Goal: Task Accomplishment & Management: Manage account settings

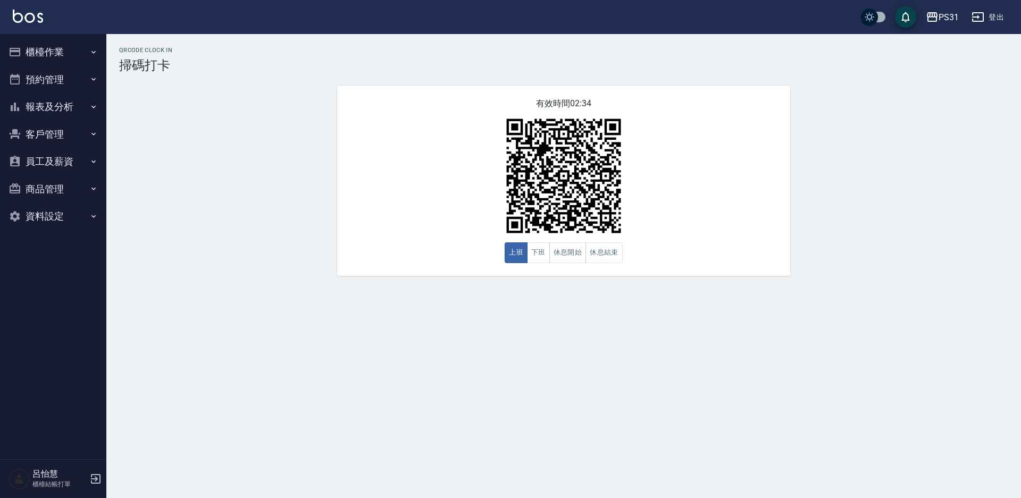
click at [60, 59] on button "櫃檯作業" at bounding box center [53, 52] width 98 height 28
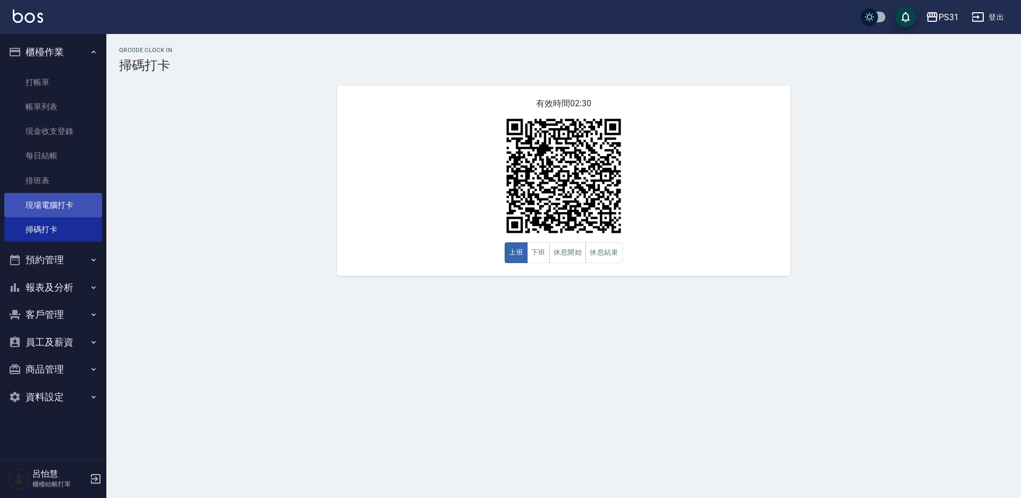
click at [49, 201] on link "現場電腦打卡" at bounding box center [53, 205] width 98 height 24
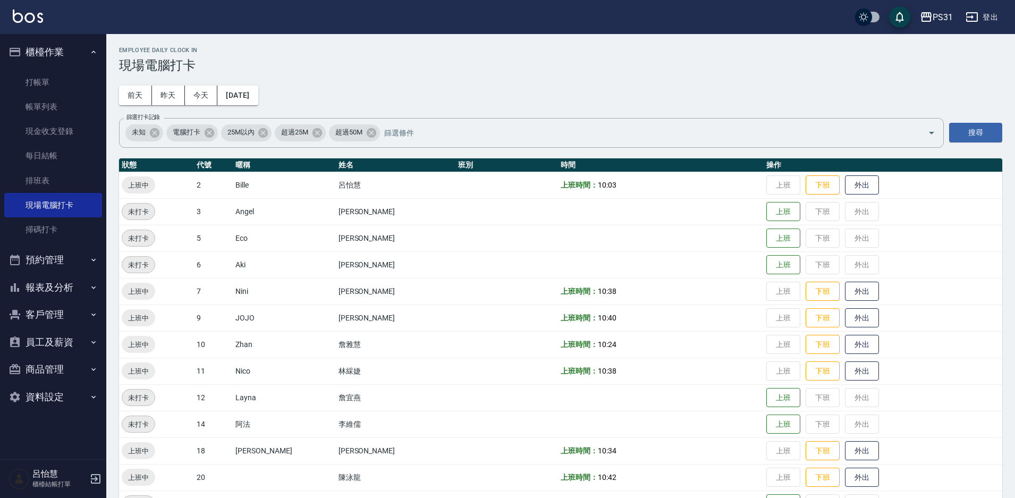
click at [45, 263] on button "預約管理" at bounding box center [53, 260] width 98 height 28
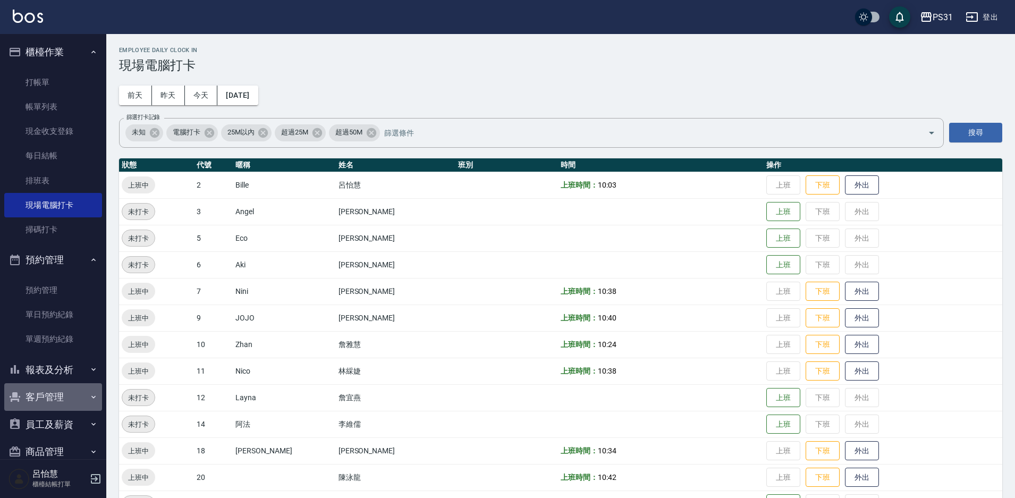
click at [69, 391] on button "客戶管理" at bounding box center [53, 397] width 98 height 28
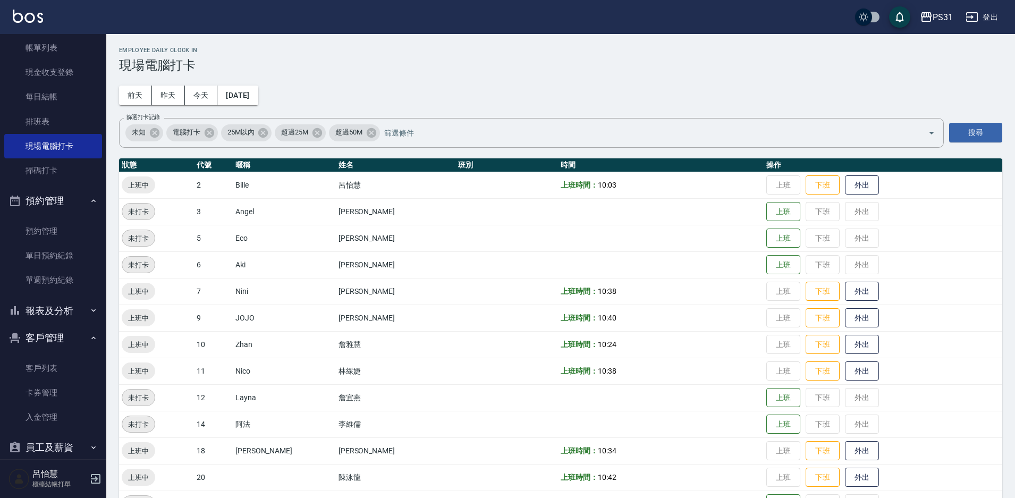
scroll to position [129, 0]
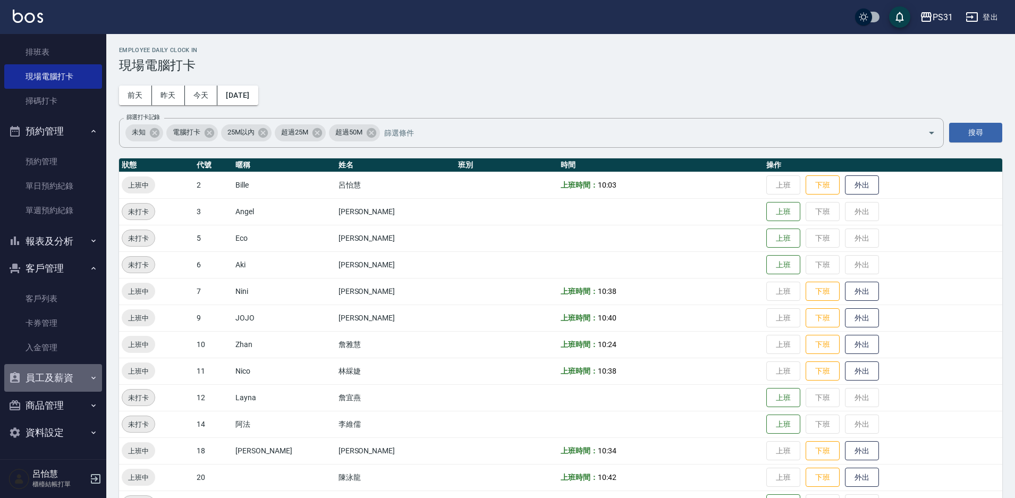
click at [68, 386] on button "員工及薪資" at bounding box center [53, 378] width 98 height 28
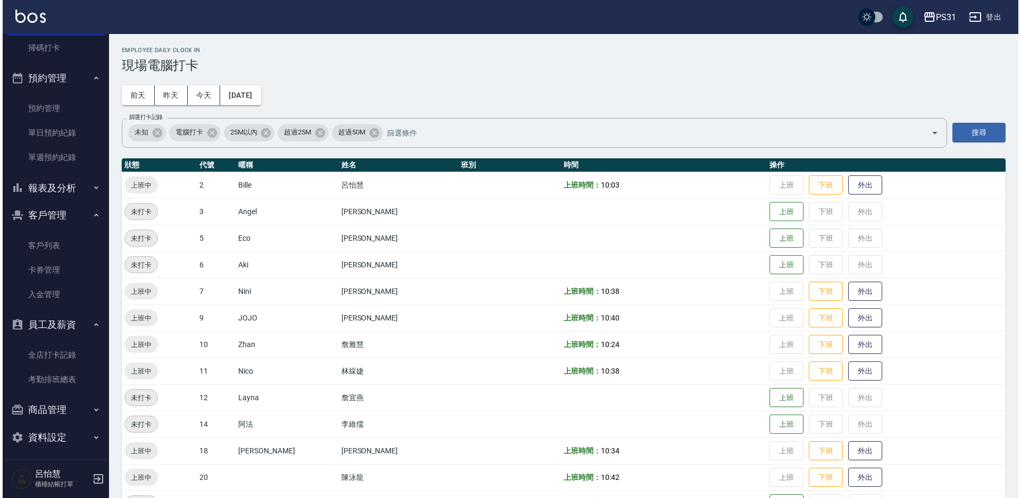
scroll to position [186, 0]
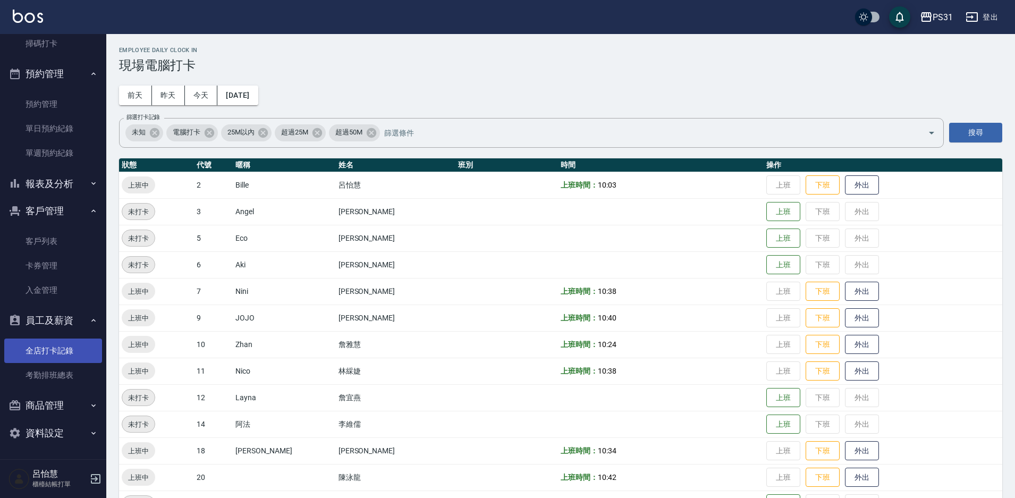
click at [64, 349] on link "全店打卡記錄" at bounding box center [53, 351] width 98 height 24
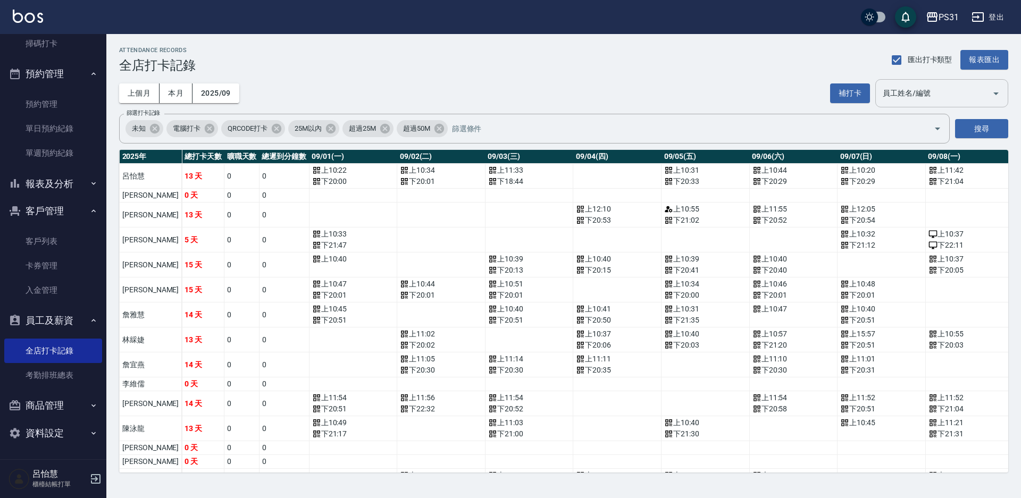
click at [904, 91] on div "員工姓名/編號 員工姓名/編號" at bounding box center [941, 93] width 133 height 28
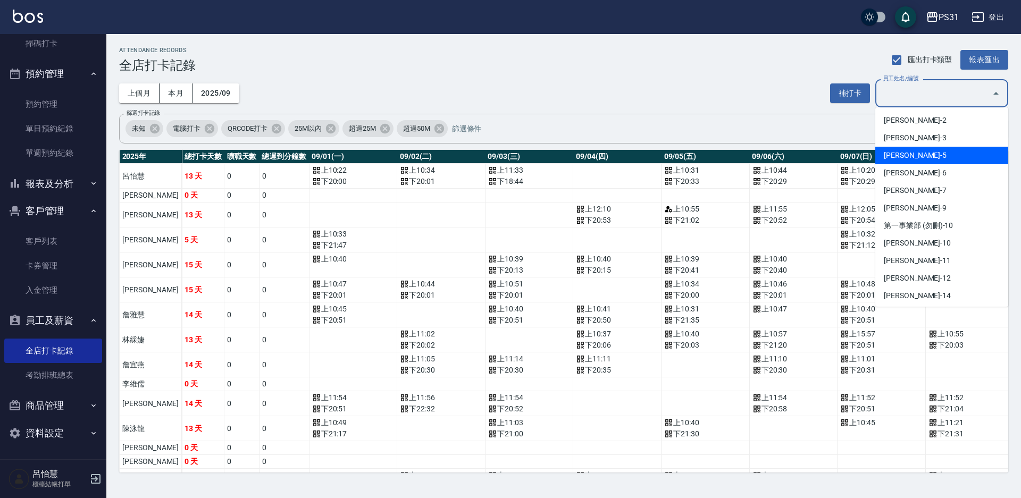
click at [907, 159] on li "廖恬翌-5" at bounding box center [941, 156] width 133 height 18
type input "廖恬翌"
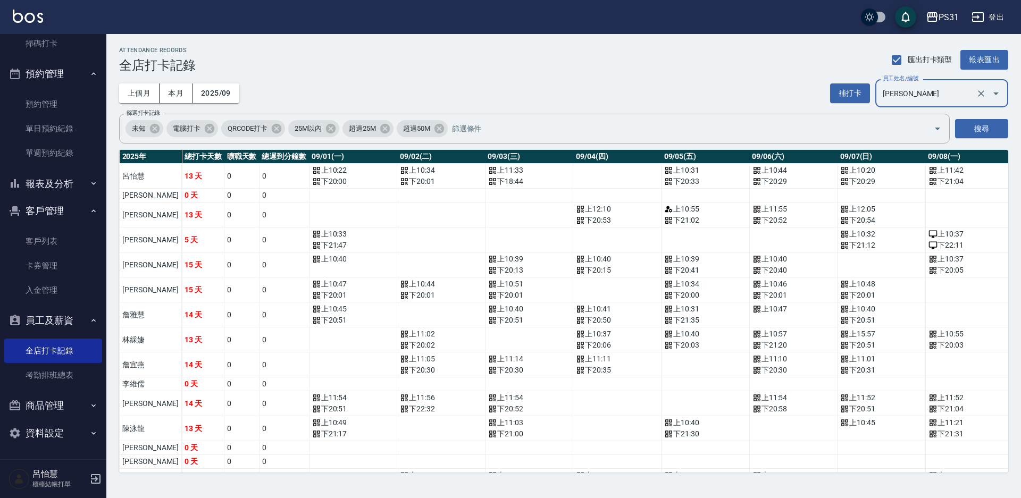
click at [996, 130] on button "搜尋" at bounding box center [981, 129] width 53 height 20
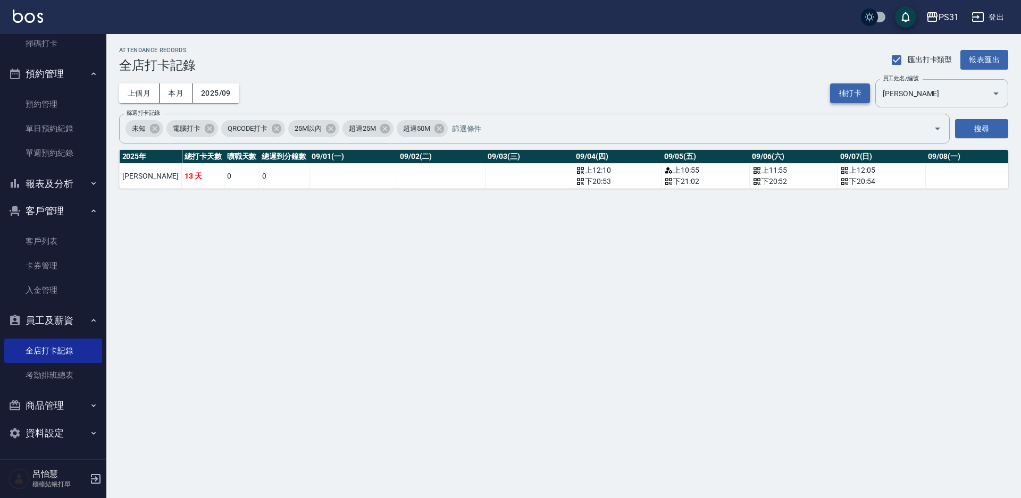
click at [853, 99] on button "補打卡" at bounding box center [850, 93] width 40 height 20
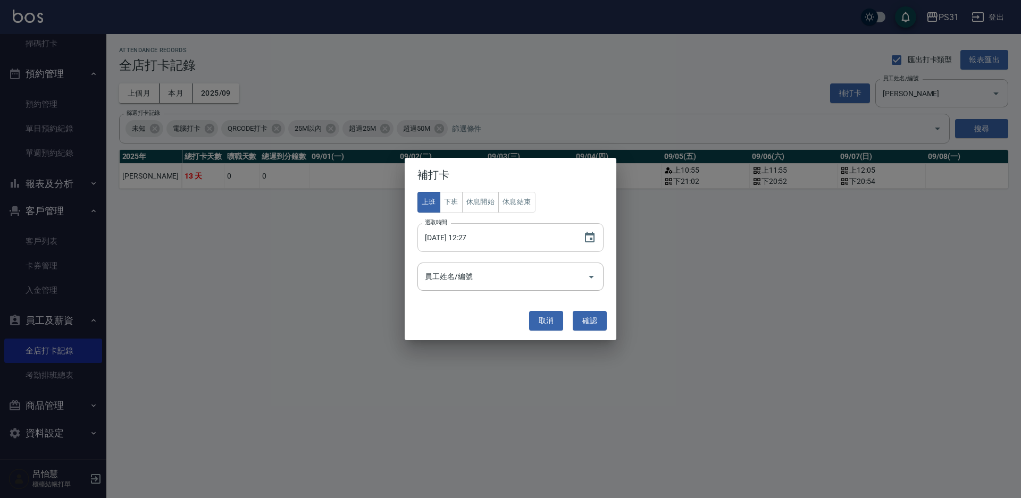
click at [515, 238] on input "2025/09/19 12:27" at bounding box center [494, 237] width 155 height 29
type input "2025/09/19 10:55"
click at [561, 270] on input "員工姓名/編號" at bounding box center [502, 276] width 161 height 19
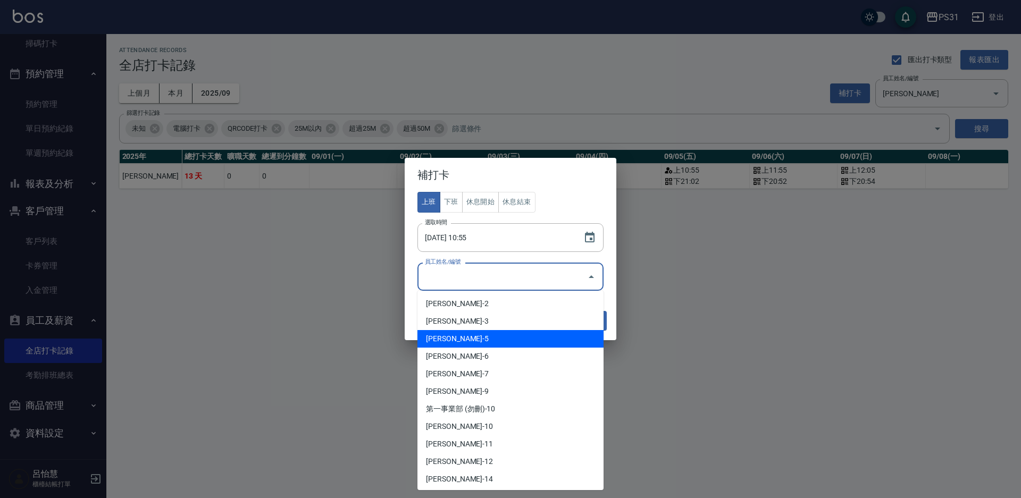
click at [476, 342] on li "廖恬翌-5" at bounding box center [510, 339] width 186 height 18
type input "廖恬翌"
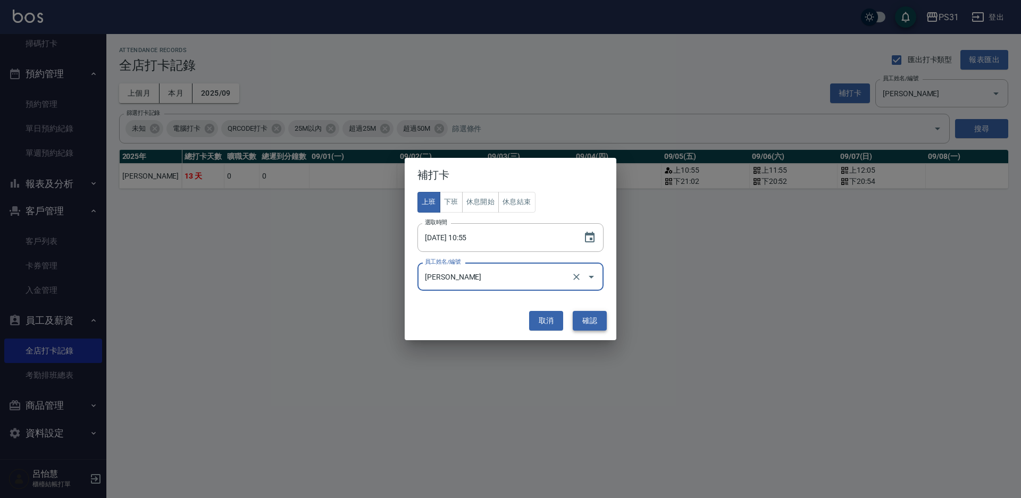
click at [596, 318] on button "確認" at bounding box center [589, 321] width 34 height 20
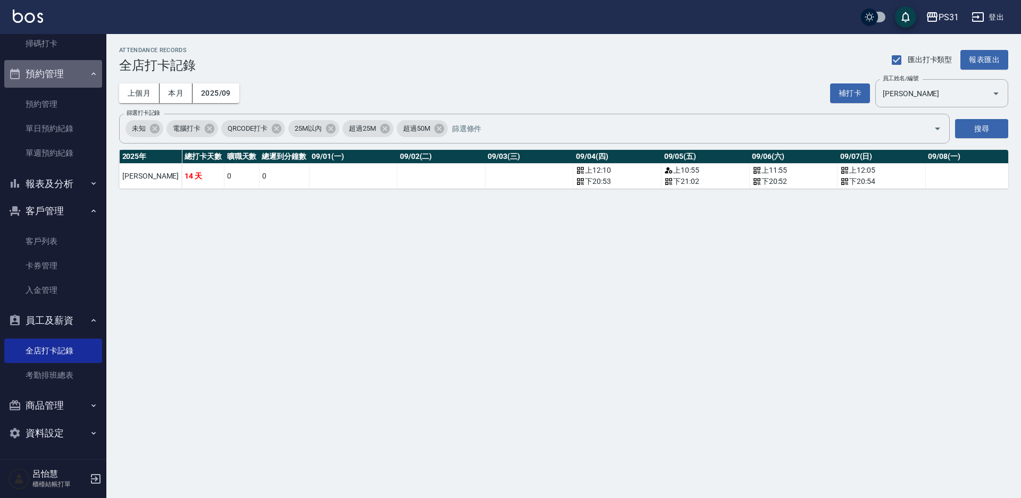
click at [66, 75] on button "預約管理" at bounding box center [53, 74] width 98 height 28
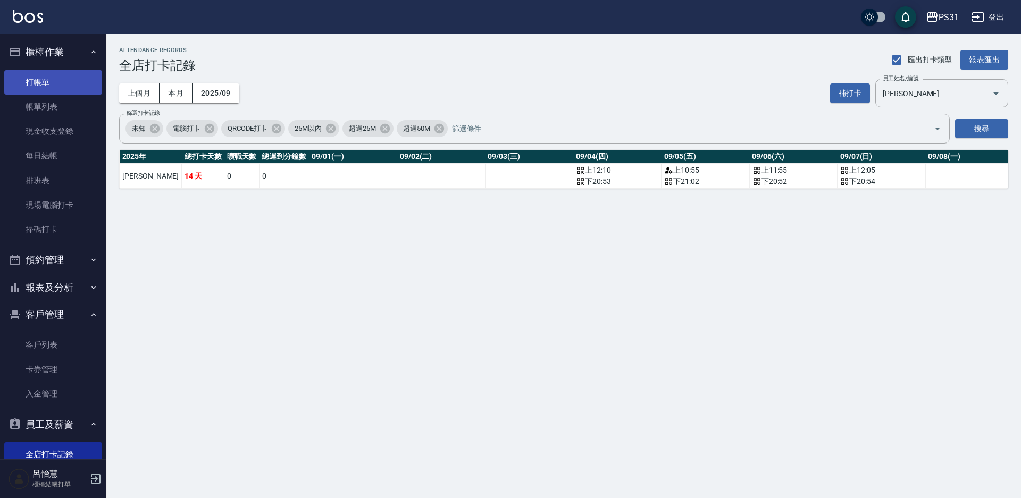
click at [66, 75] on link "打帳單" at bounding box center [53, 82] width 98 height 24
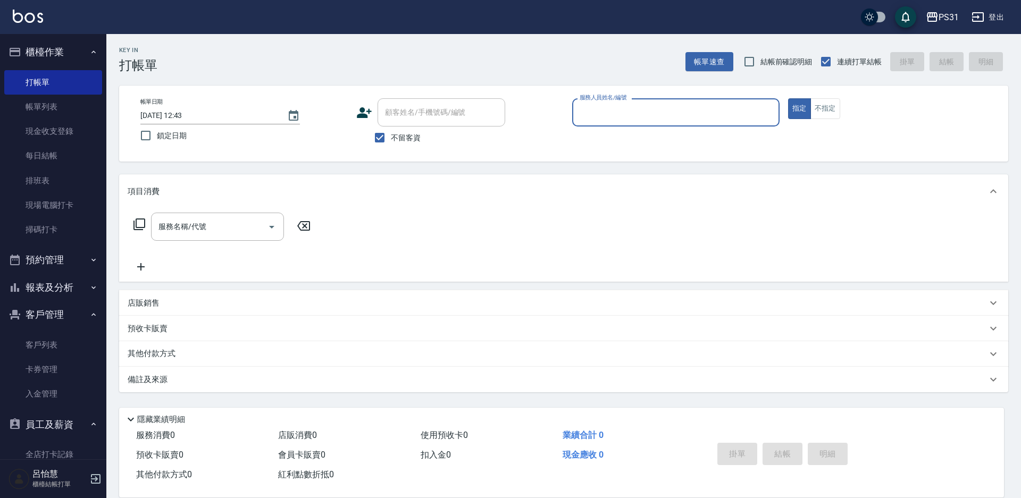
click at [986, 9] on button "登出" at bounding box center [987, 17] width 41 height 20
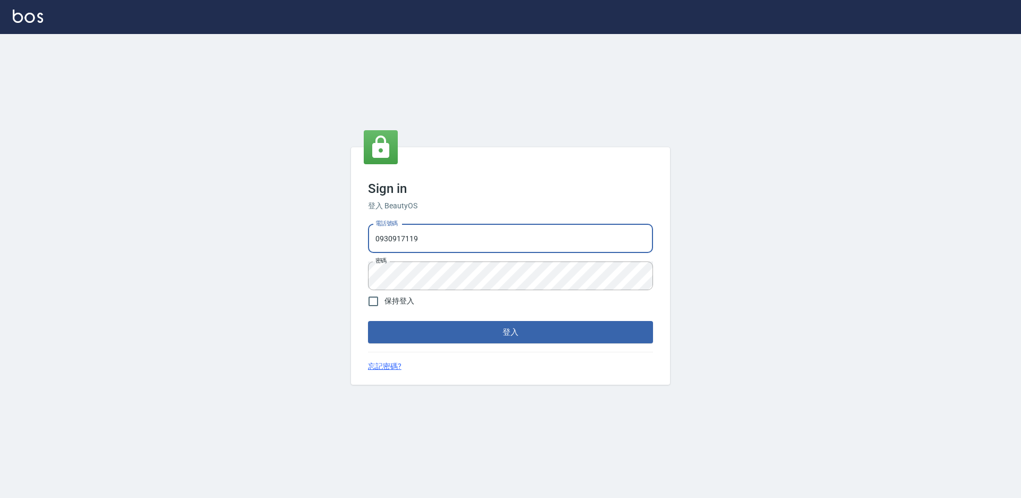
click at [434, 238] on input "0930917119" at bounding box center [510, 238] width 285 height 29
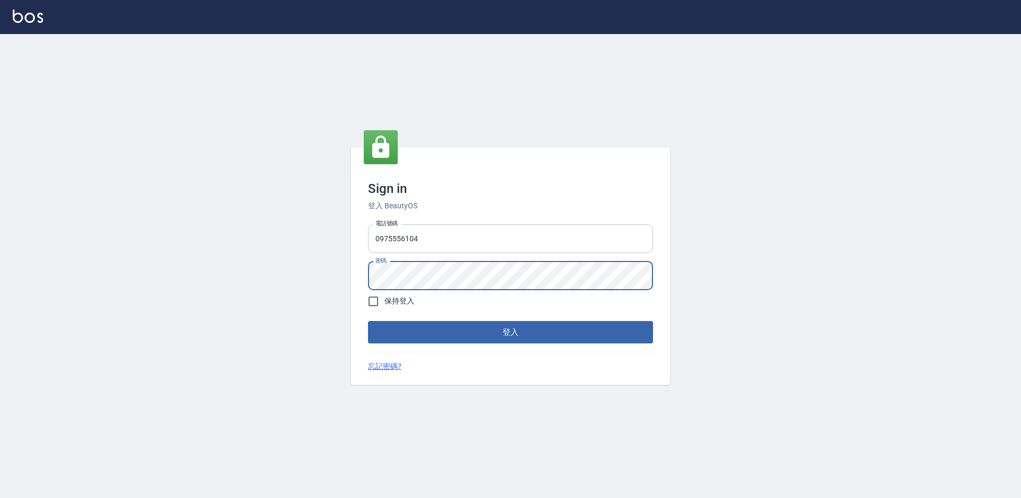
click at [368, 321] on button "登入" at bounding box center [510, 332] width 285 height 22
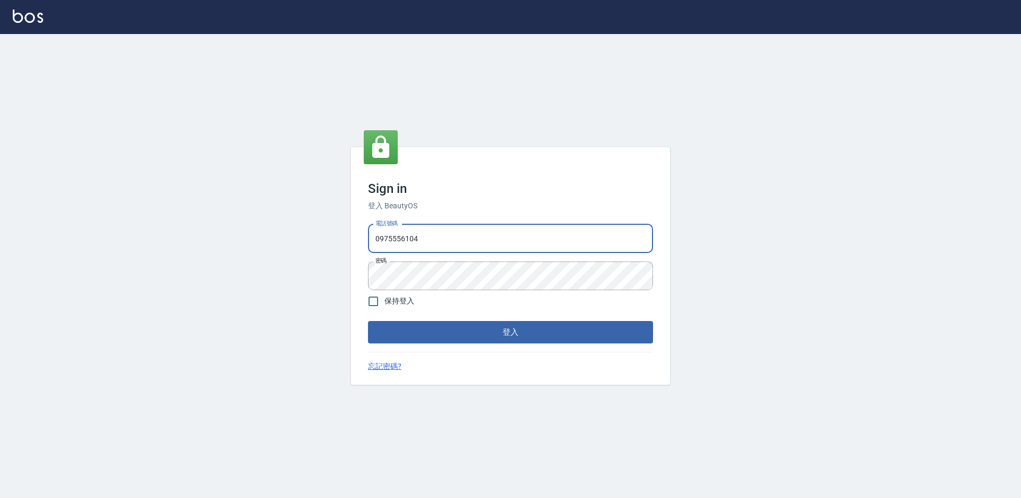
click at [459, 248] on input "0975556104" at bounding box center [510, 238] width 285 height 29
type input "0975556104"
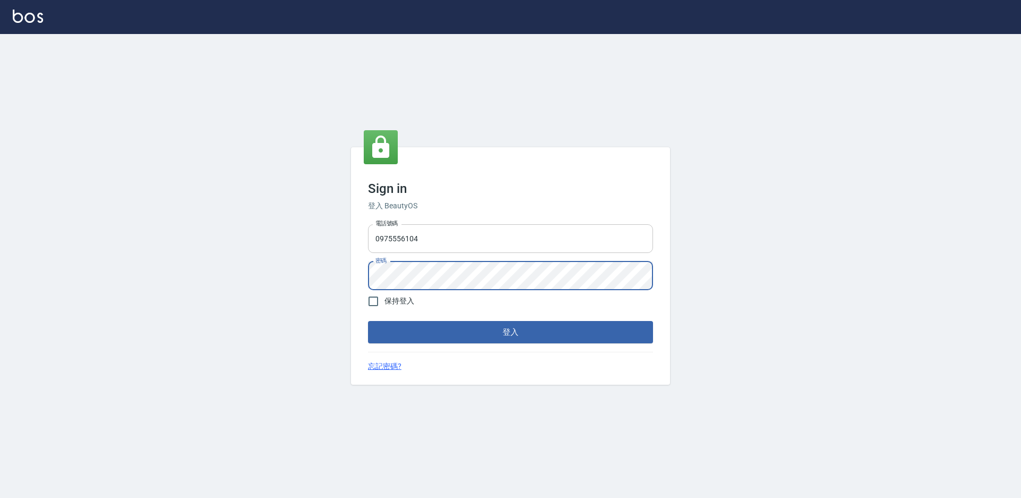
click at [368, 321] on button "登入" at bounding box center [510, 332] width 285 height 22
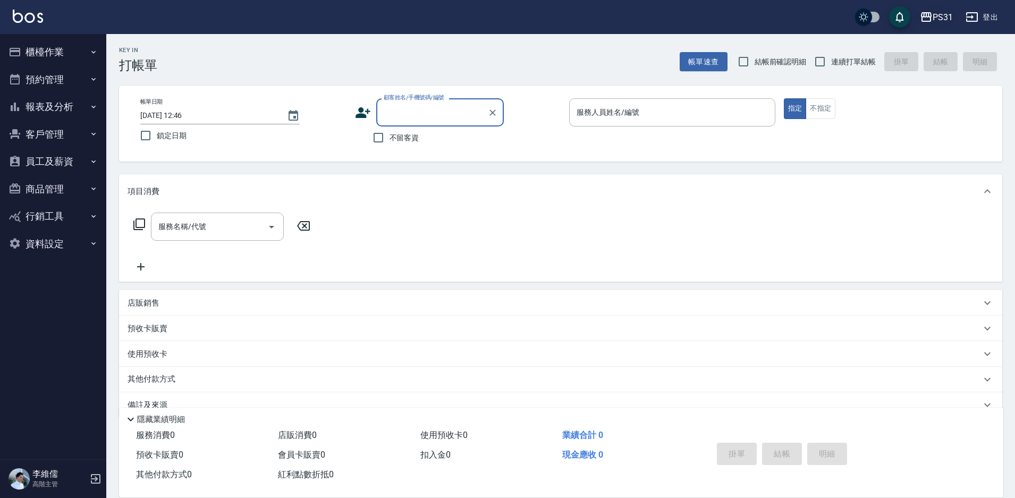
click at [930, 18] on icon "button" at bounding box center [926, 17] width 13 height 13
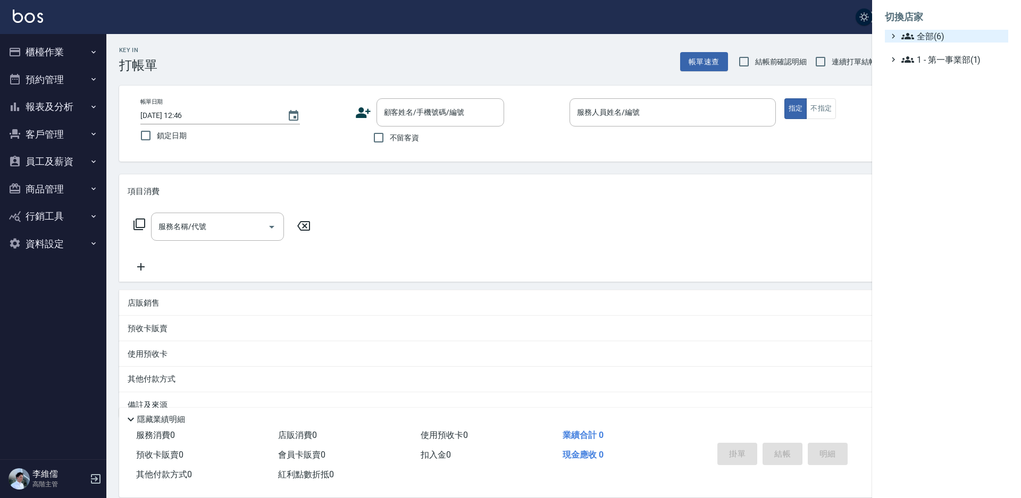
click at [918, 37] on span "全部(6)" at bounding box center [952, 36] width 103 height 13
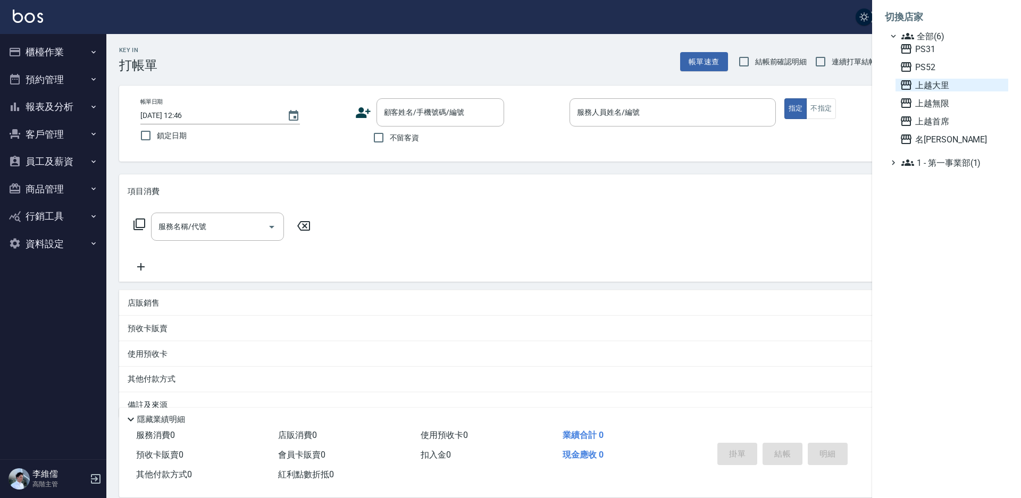
click at [938, 87] on span "上越大里" at bounding box center [951, 85] width 104 height 13
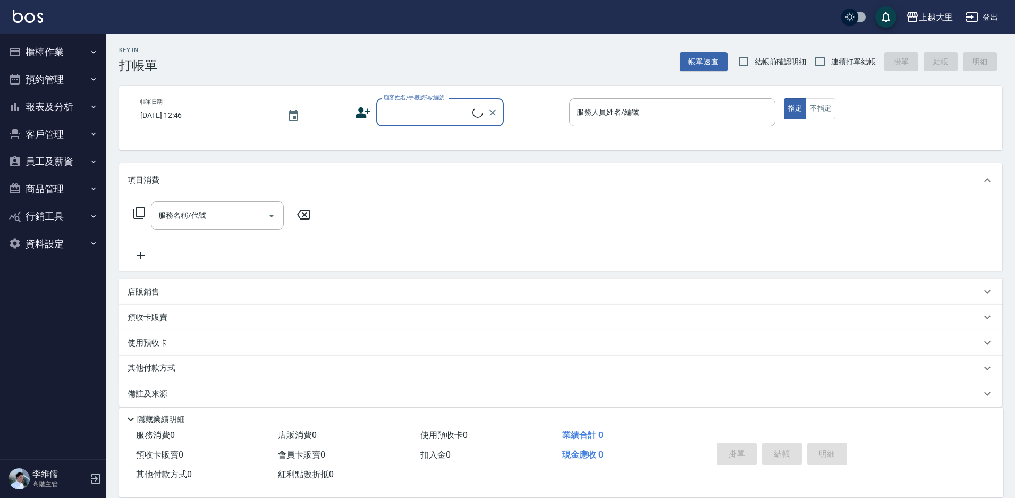
click at [37, 160] on button "員工及薪資" at bounding box center [53, 162] width 98 height 28
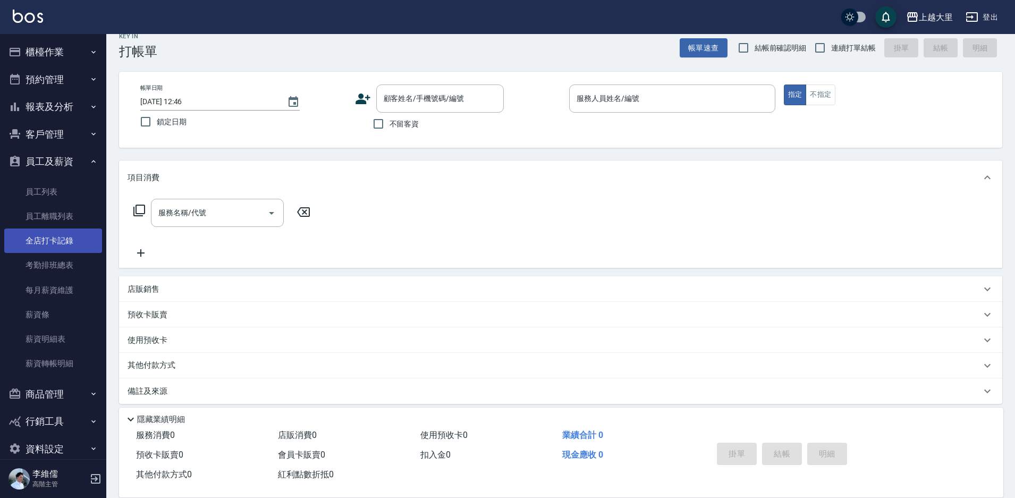
scroll to position [22, 0]
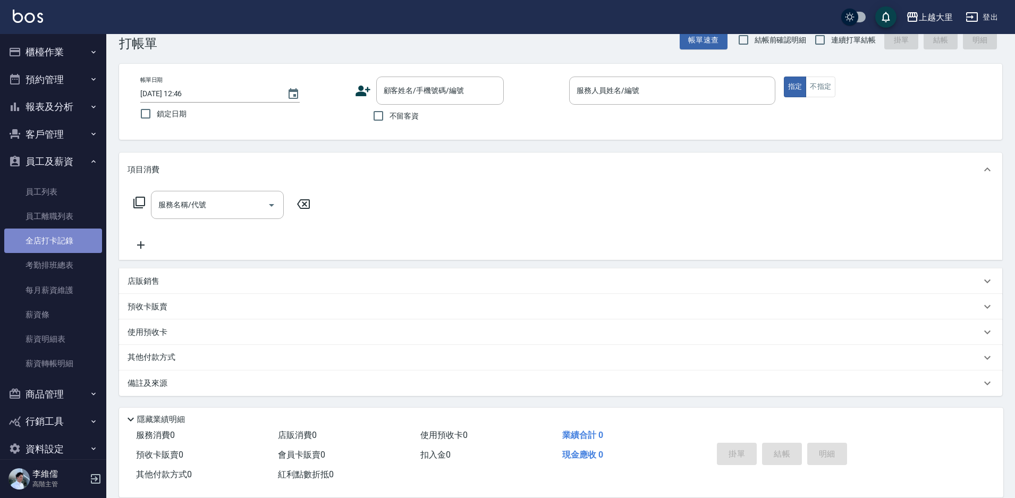
click at [55, 244] on link "全店打卡記錄" at bounding box center [53, 241] width 98 height 24
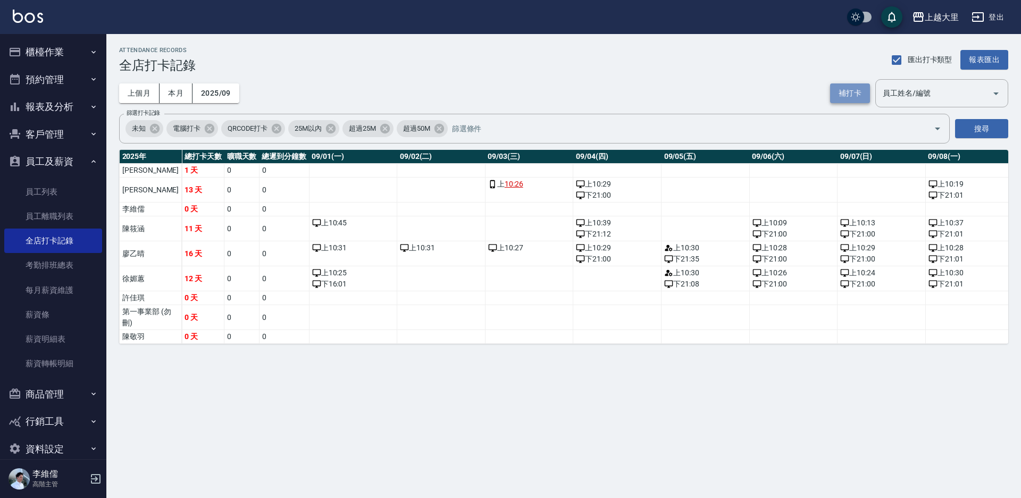
click at [851, 91] on button "補打卡" at bounding box center [850, 93] width 40 height 20
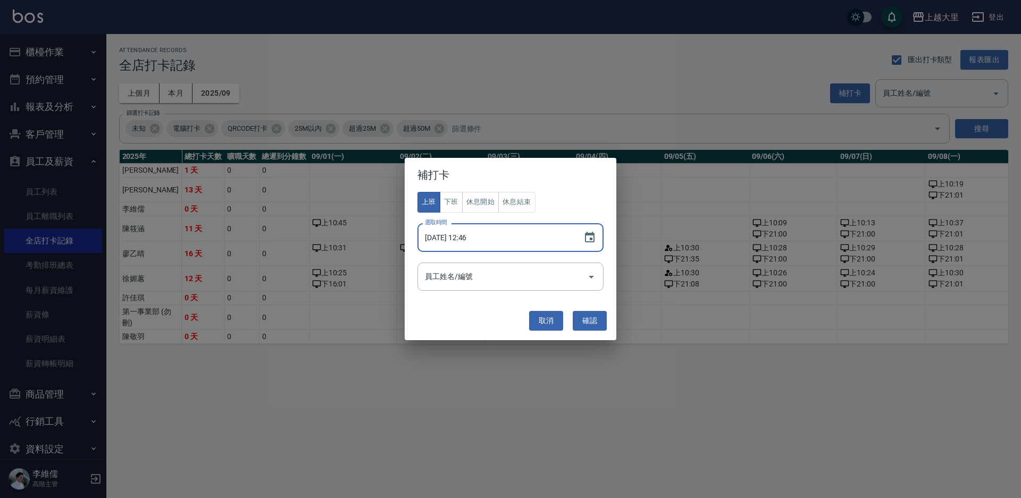
click at [490, 241] on input "2025/09/19 12:46" at bounding box center [494, 237] width 155 height 29
click at [476, 238] on input "2025/09/19 12:46" at bounding box center [494, 237] width 155 height 29
click at [474, 238] on input "2025/09/19 12:46" at bounding box center [494, 237] width 155 height 29
click at [439, 291] on div "員工姓名/編號" at bounding box center [510, 277] width 186 height 28
type input "2025/09/19 10:29"
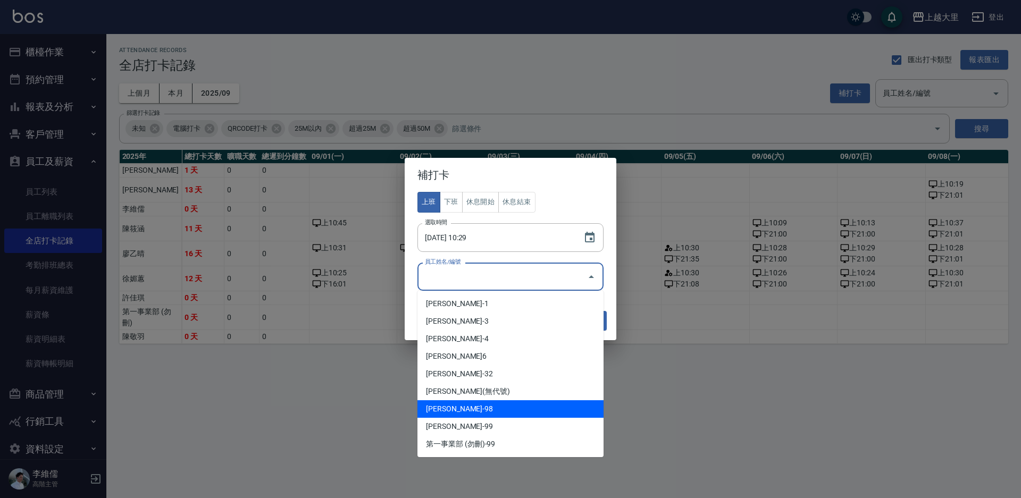
click at [479, 407] on li "徐媚蕙-98" at bounding box center [510, 409] width 186 height 18
type input "徐媚蕙"
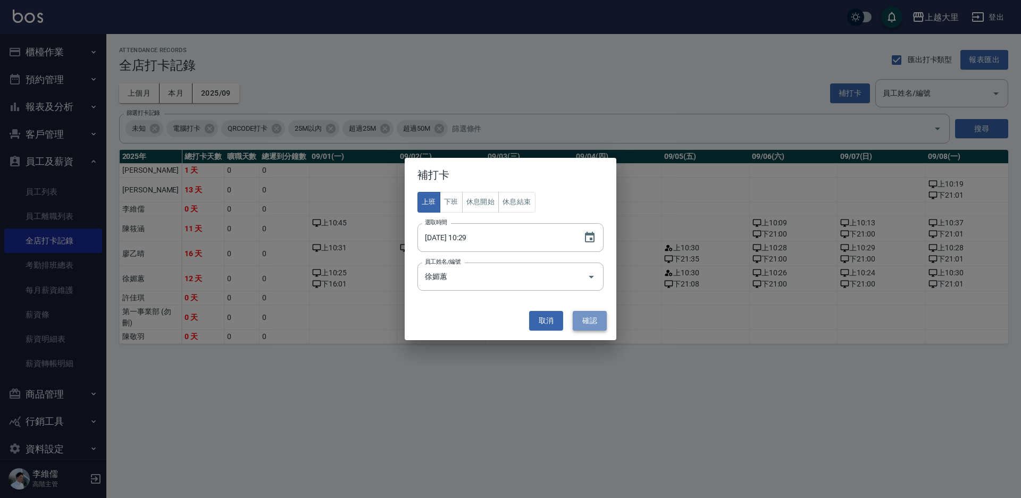
click at [593, 320] on button "確認" at bounding box center [589, 321] width 34 height 20
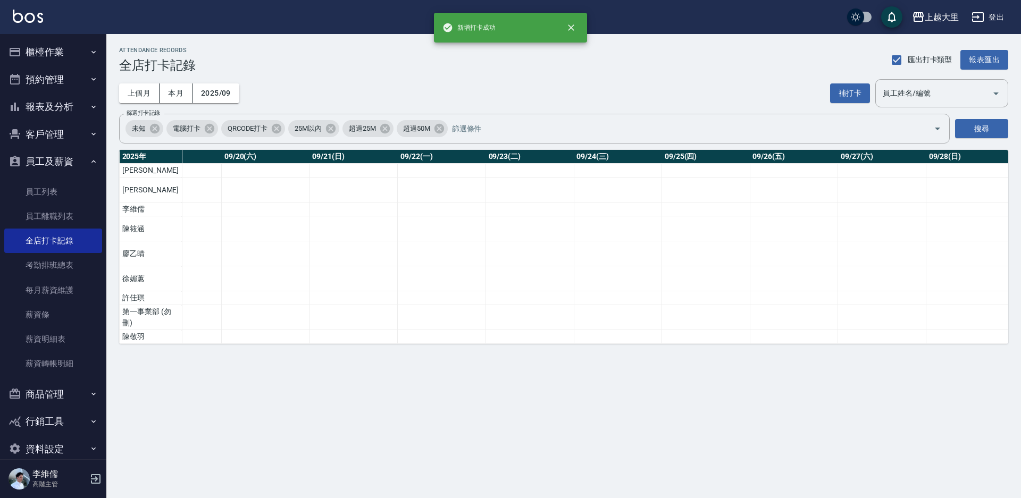
scroll to position [0, 1049]
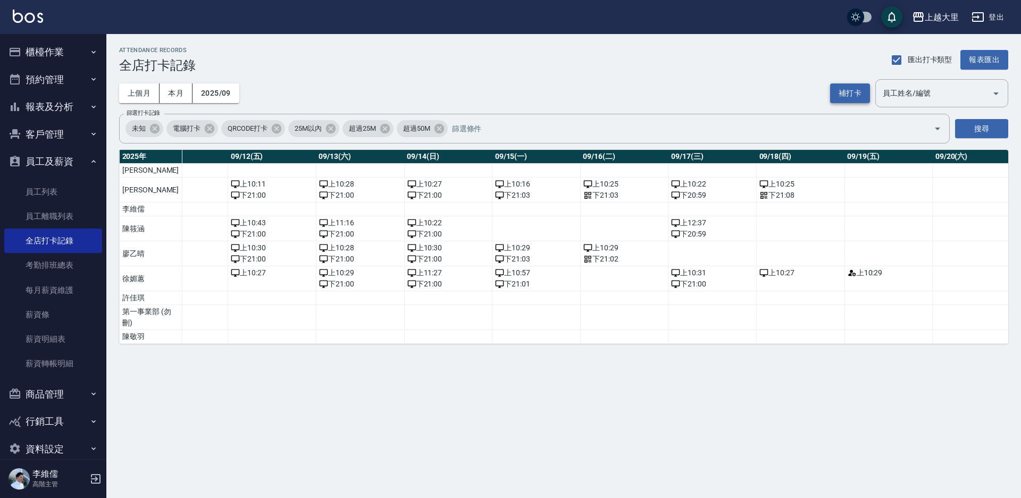
click at [850, 96] on button "補打卡" at bounding box center [850, 93] width 40 height 20
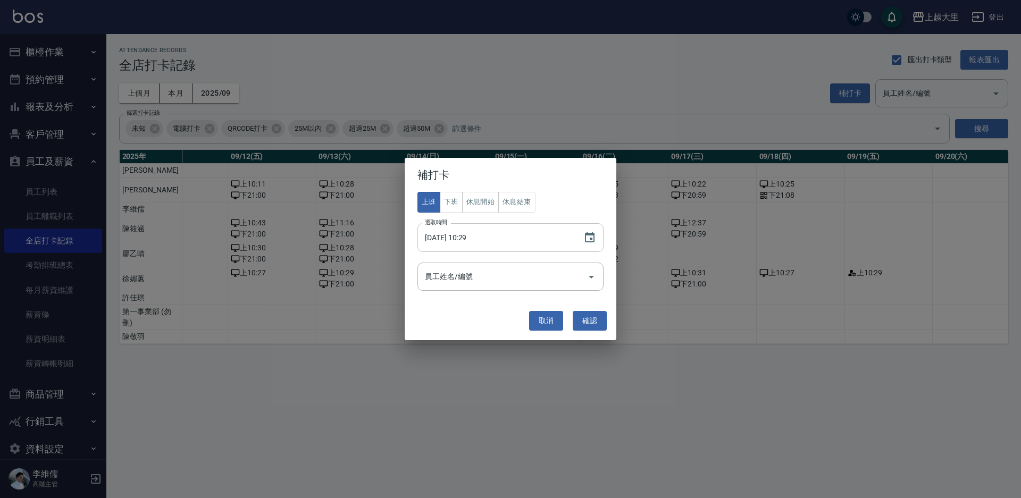
click at [472, 236] on input "2025/09/19 10:29" at bounding box center [494, 237] width 155 height 29
click at [472, 236] on input "2025/09/19 11:29" at bounding box center [494, 237] width 155 height 29
click at [472, 236] on input "2025/09/19 13:02" at bounding box center [494, 237] width 155 height 29
type input "2025/09/19 12:30"
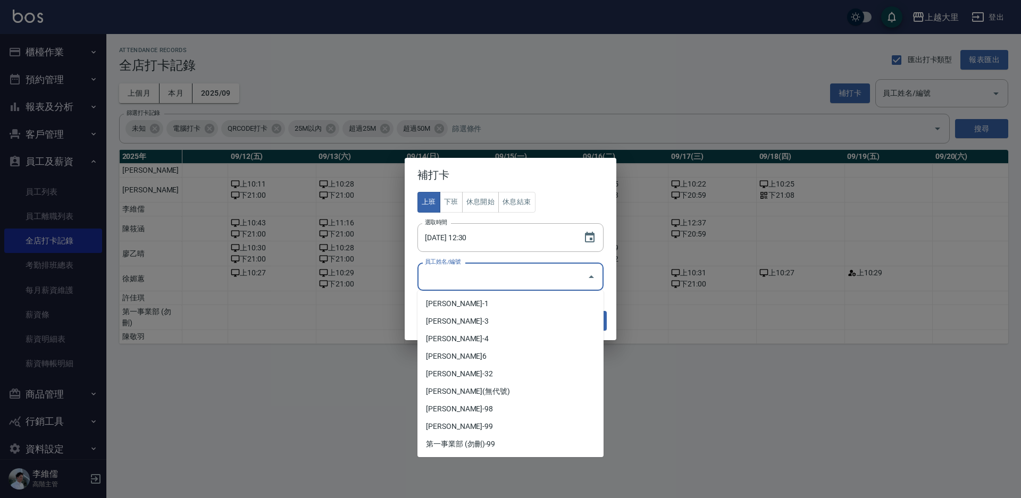
click at [483, 276] on input "員工姓名/編號" at bounding box center [502, 276] width 161 height 19
click at [478, 364] on li "陳筱涵-6" at bounding box center [510, 357] width 186 height 18
type input "陳筱涵"
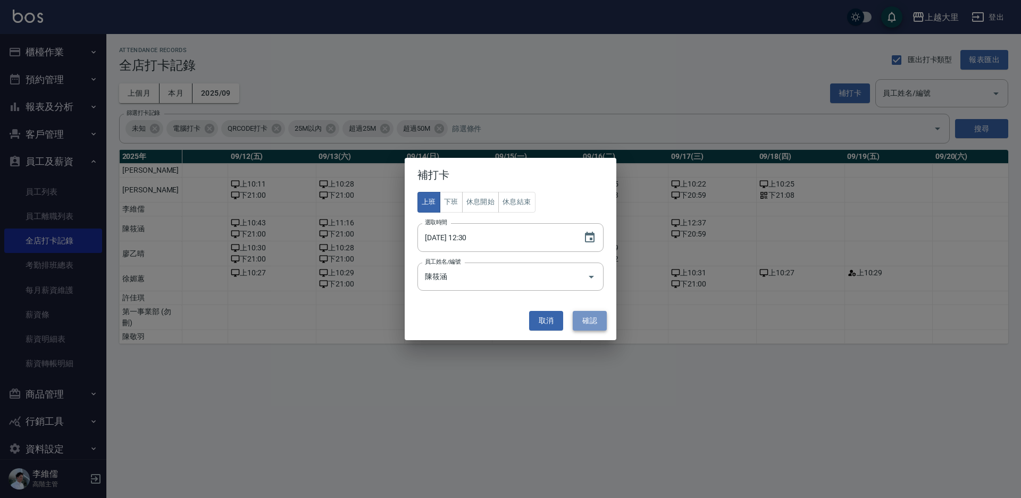
click at [591, 323] on button "確認" at bounding box center [589, 321] width 34 height 20
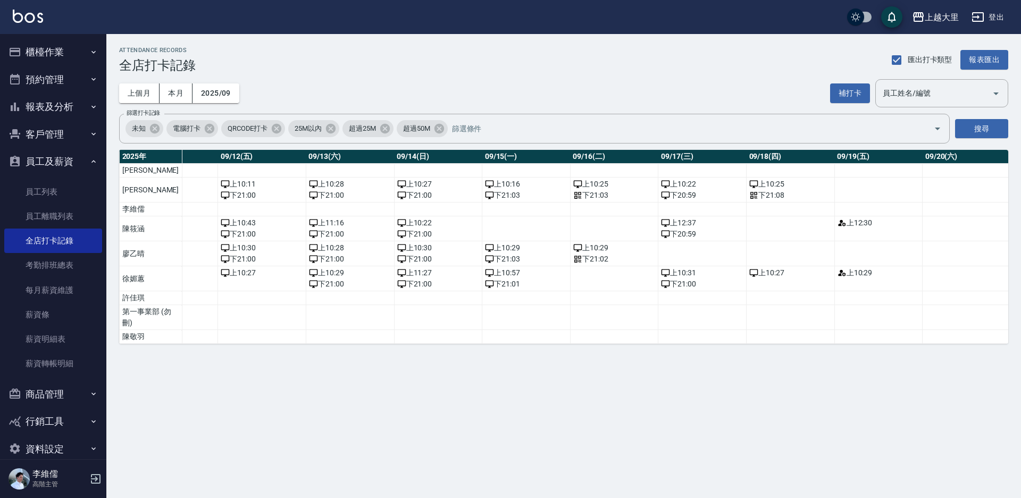
scroll to position [0, 1073]
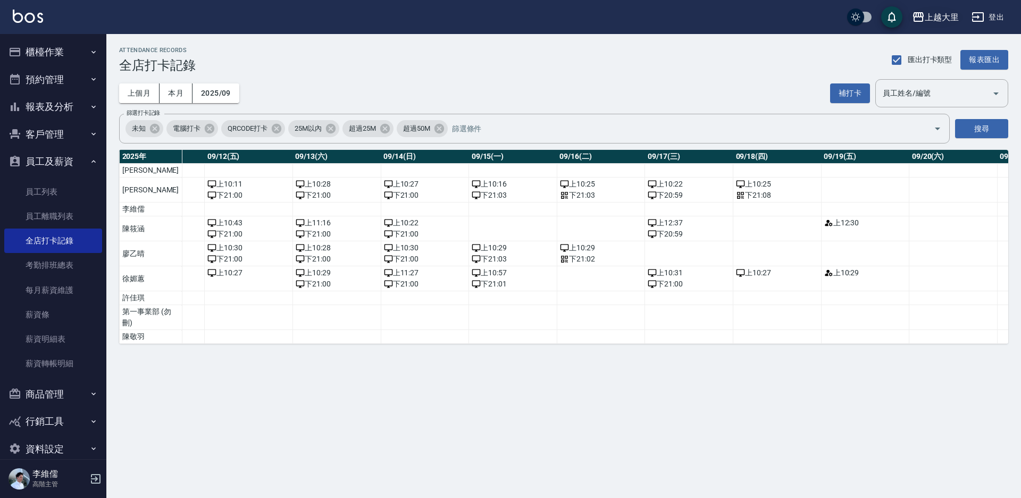
click at [939, 11] on div "上越大里" at bounding box center [941, 17] width 34 height 13
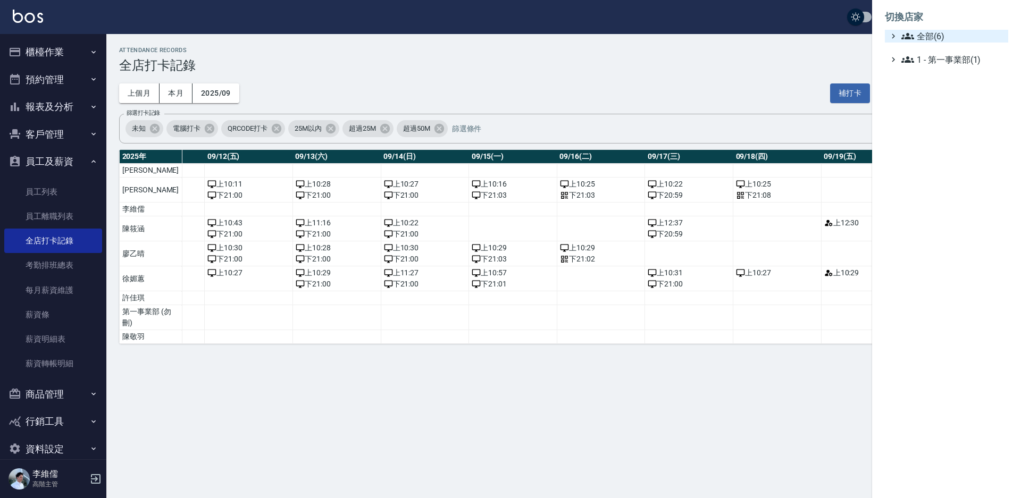
click at [921, 31] on span "全部(6)" at bounding box center [952, 36] width 103 height 13
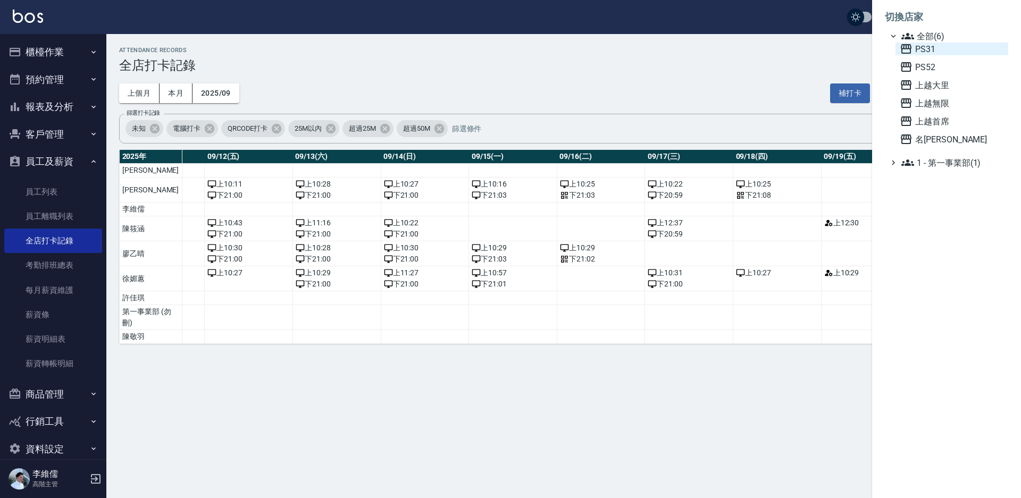
click at [925, 43] on span "PS31" at bounding box center [951, 49] width 104 height 13
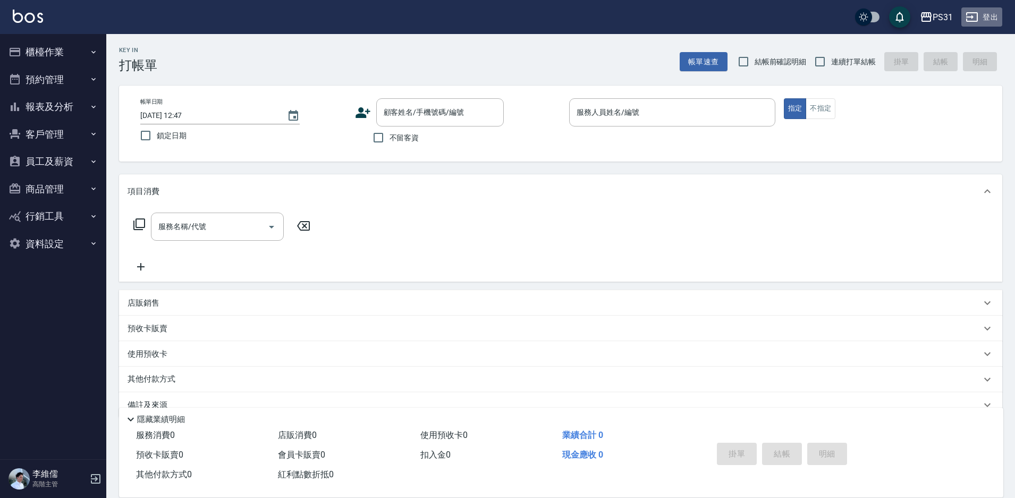
click at [968, 21] on icon "button" at bounding box center [972, 17] width 13 height 13
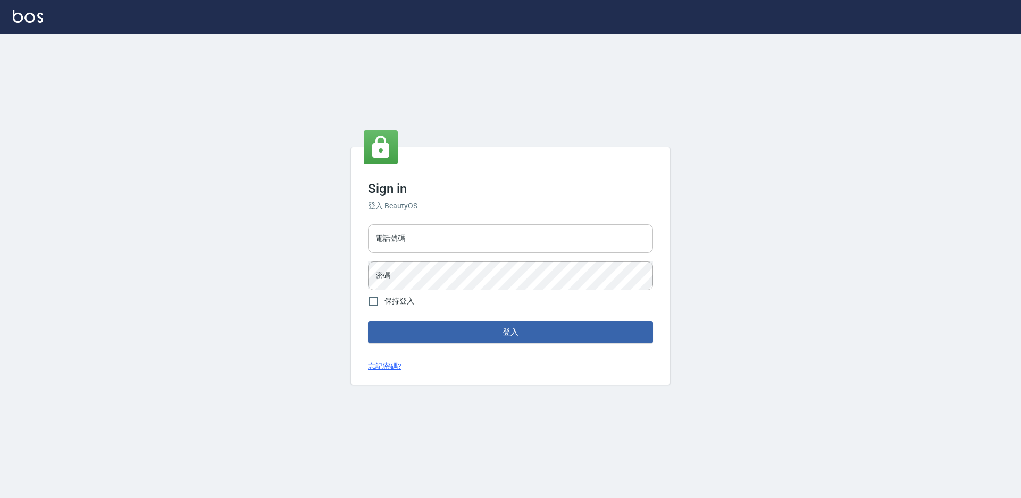
type input "0930917119"
click at [431, 244] on input "0930917119" at bounding box center [510, 238] width 285 height 29
click at [460, 235] on input "0930917119" at bounding box center [510, 238] width 285 height 29
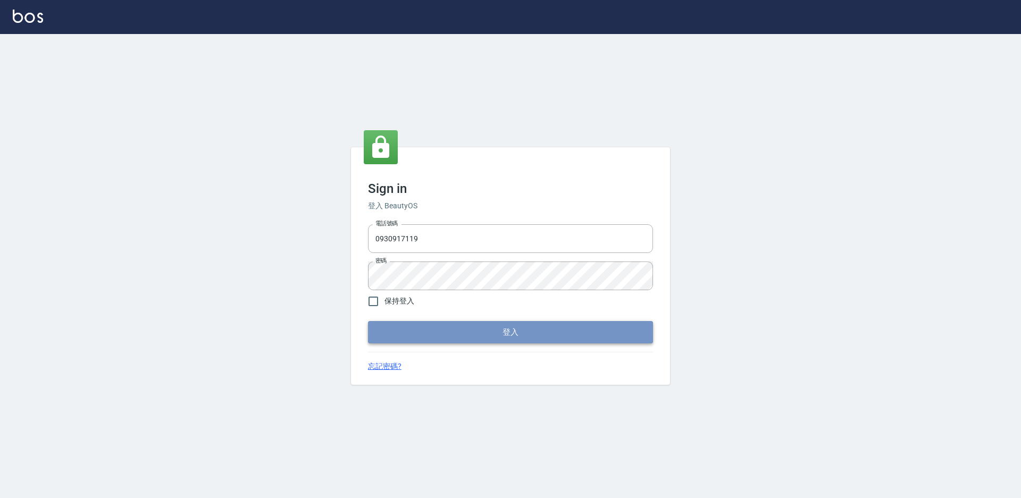
click at [586, 327] on button "登入" at bounding box center [510, 332] width 285 height 22
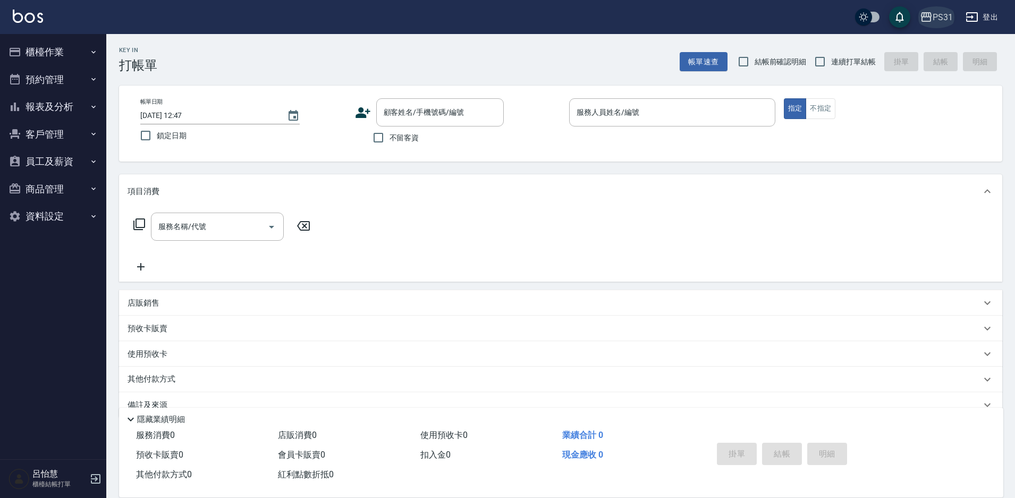
click at [941, 23] on div "PS31" at bounding box center [943, 17] width 20 height 13
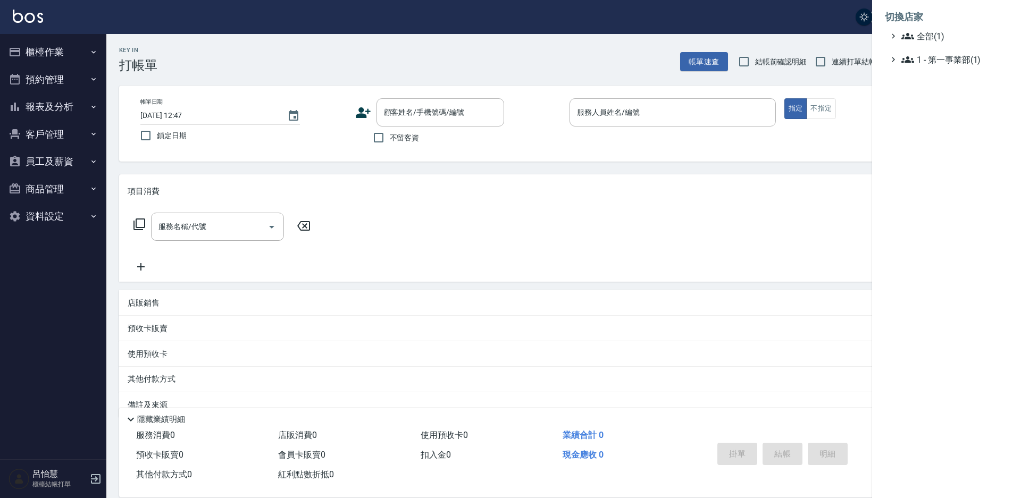
click at [488, 18] on div at bounding box center [510, 249] width 1021 height 498
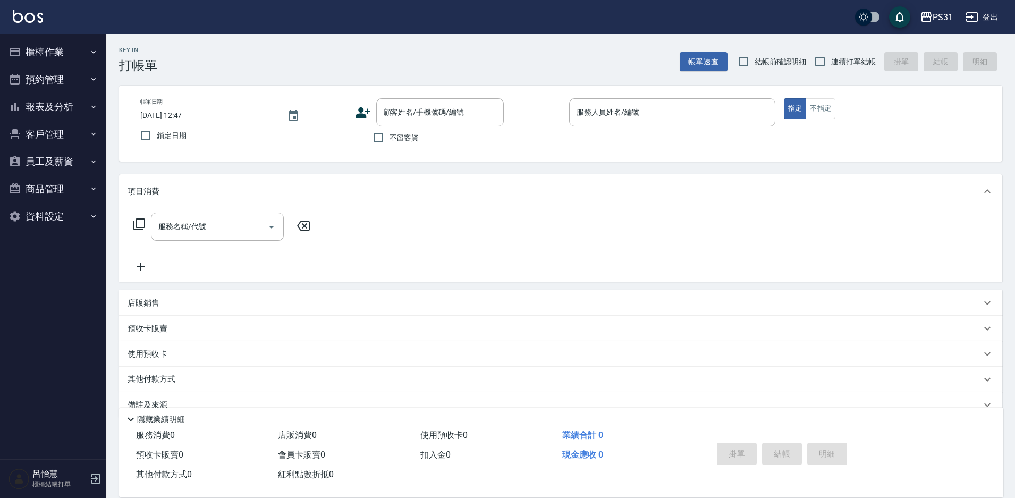
click at [990, 14] on button "登出" at bounding box center [982, 17] width 41 height 20
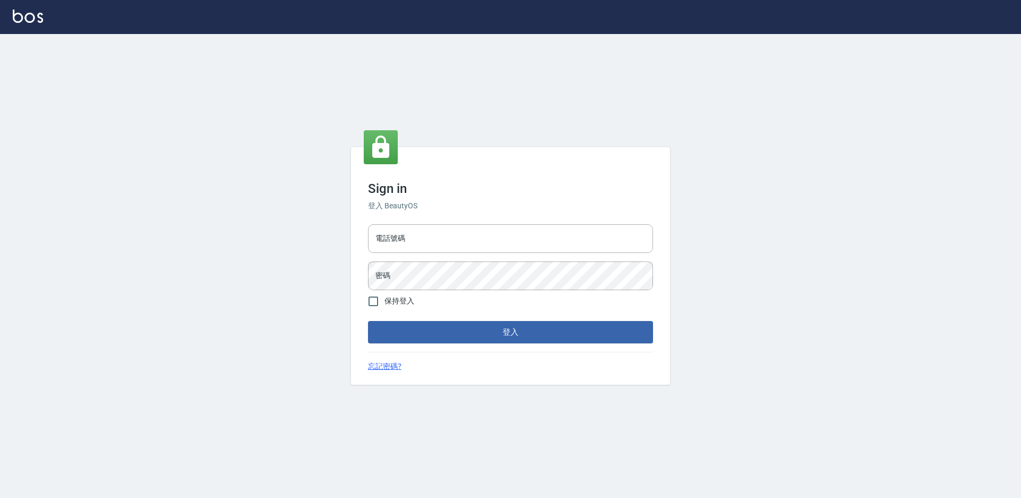
type input "0930917119"
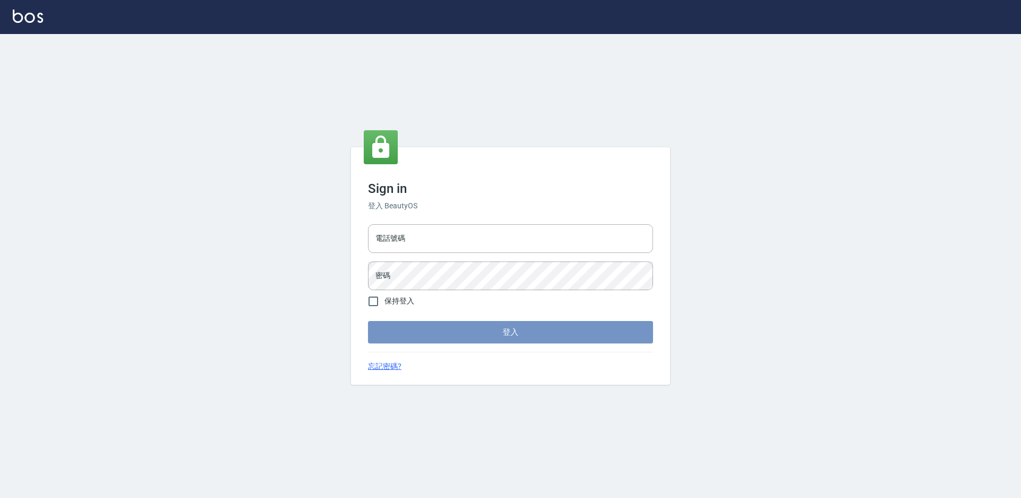
click at [424, 329] on button "登入" at bounding box center [510, 332] width 285 height 22
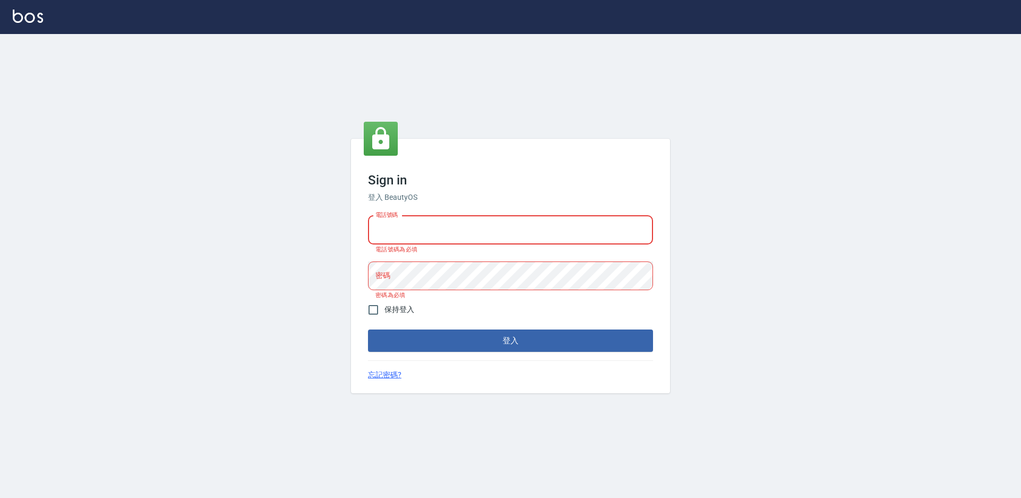
type input "0930917119"
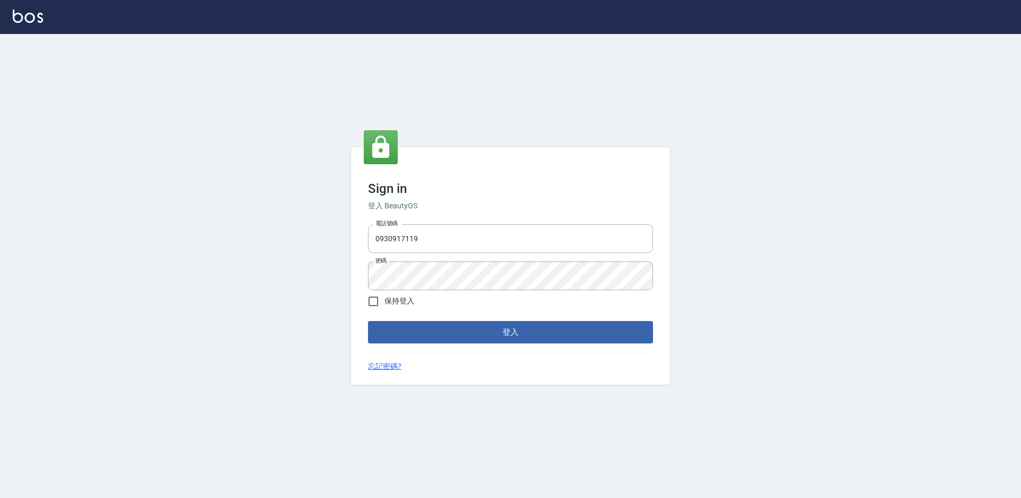
click at [423, 219] on div "Sign in 登入 BeautyOS 電話號碼 [PHONE_NUMBER] 電話號碼 密碼 密碼 保持登入 登入 忘記密碼?" at bounding box center [510, 266] width 319 height 238
click at [446, 335] on button "登入" at bounding box center [510, 332] width 285 height 22
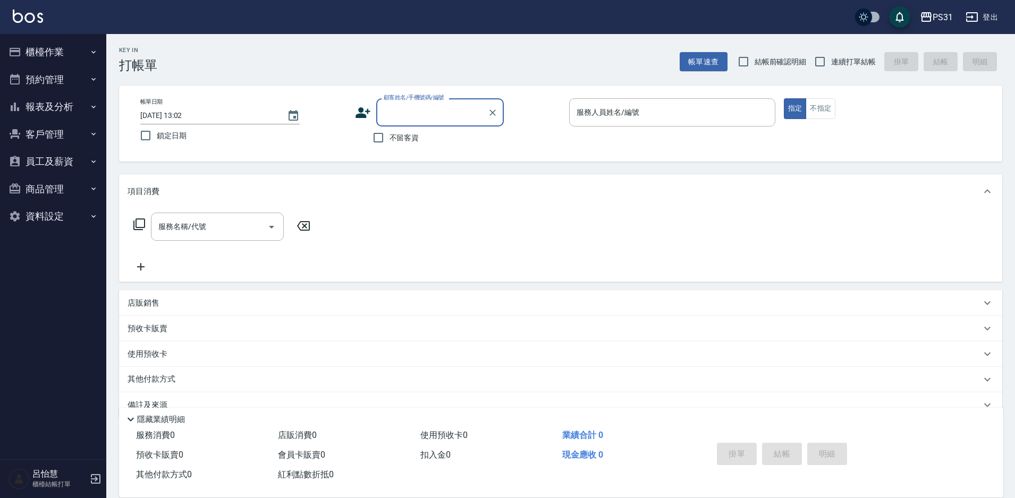
click at [21, 111] on button "報表及分析" at bounding box center [53, 107] width 98 height 28
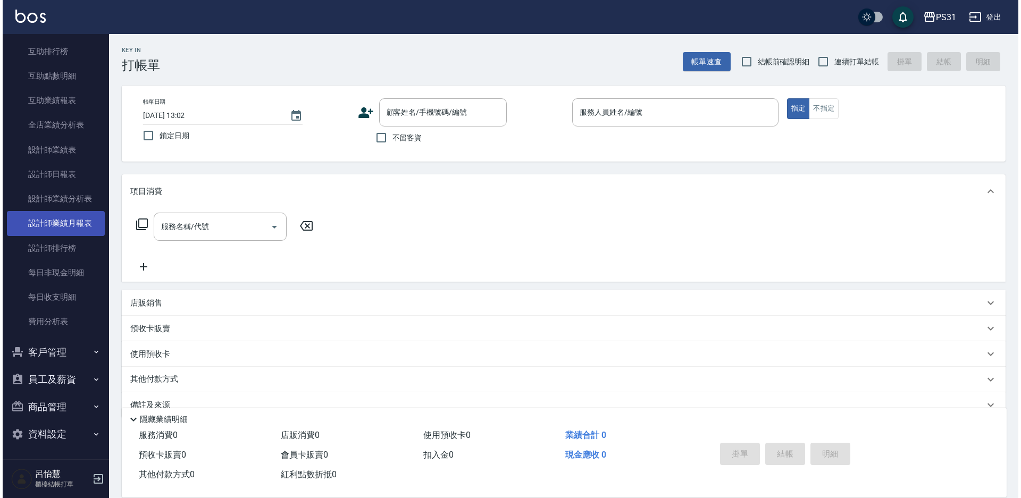
scroll to position [185, 0]
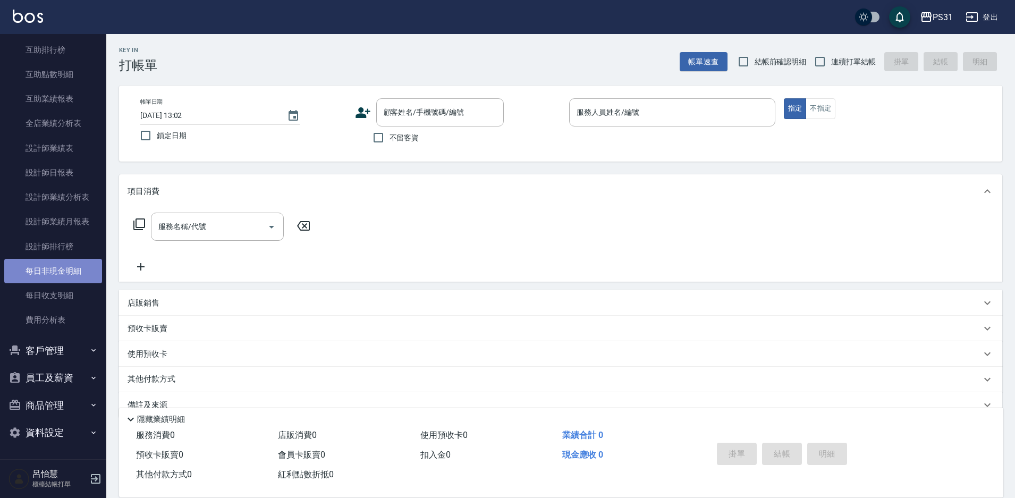
click at [64, 280] on link "每日非現金明細" at bounding box center [53, 271] width 98 height 24
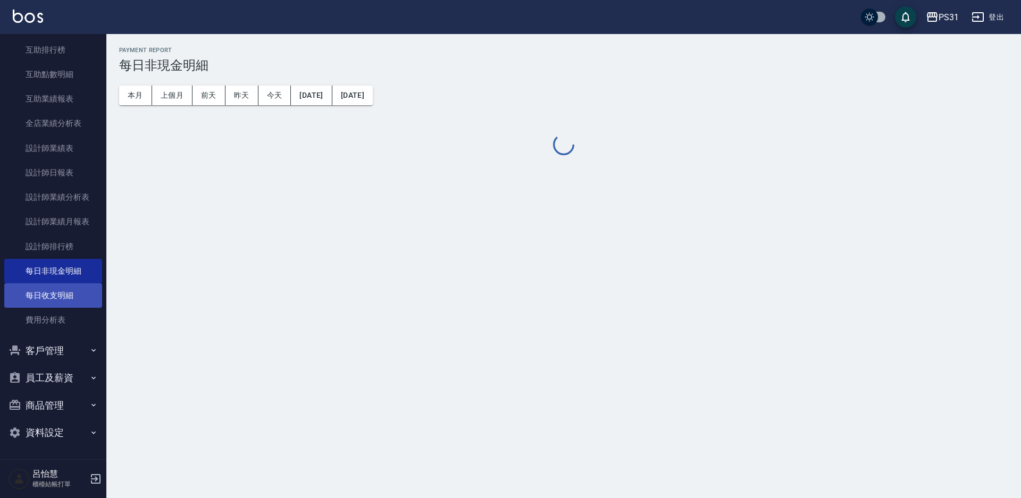
click at [60, 290] on link "每日收支明細" at bounding box center [53, 295] width 98 height 24
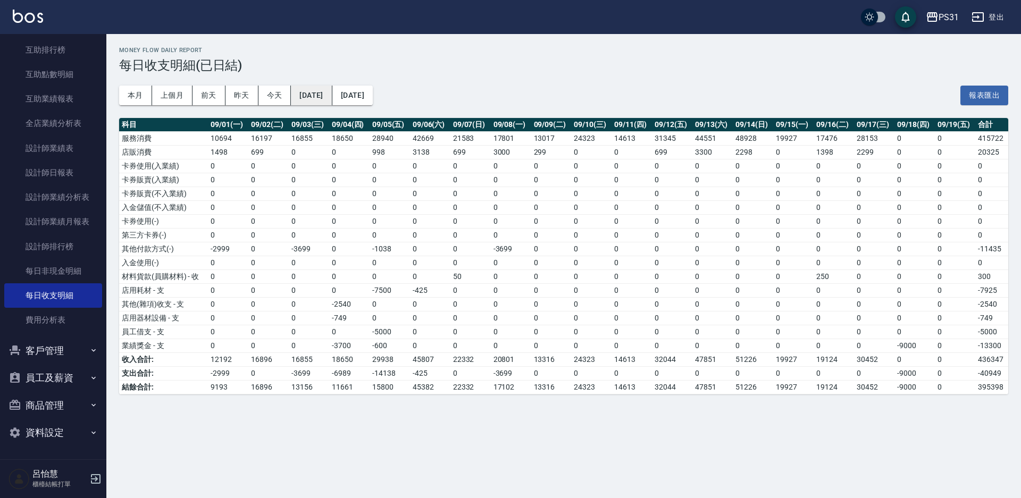
click at [324, 86] on button "2025/09/01" at bounding box center [311, 96] width 41 height 20
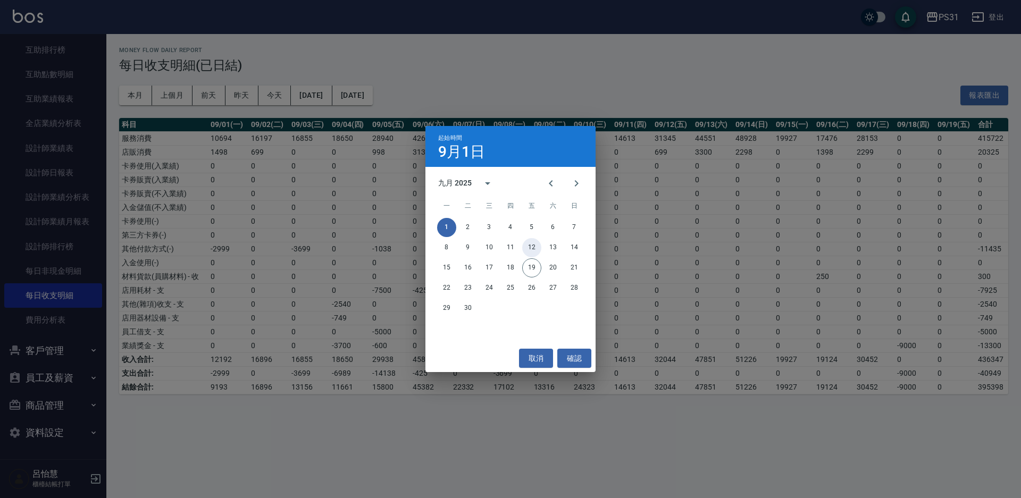
click at [528, 251] on button "12" at bounding box center [531, 247] width 19 height 19
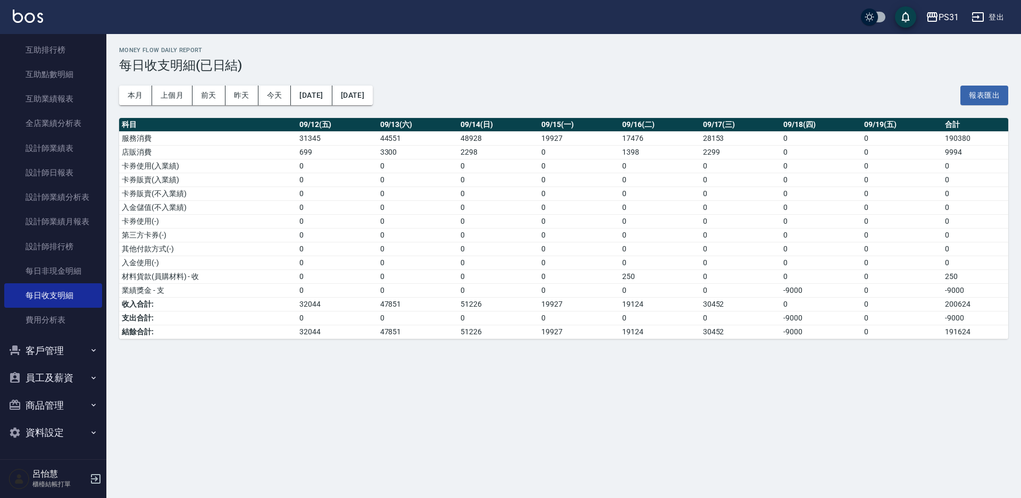
click at [398, 343] on div "Money Flow Daily Report 每日收支明細(已日結) 本月 上個月 前天 昨天 今天 2025/09/12 2025/09/19 報表匯出 …" at bounding box center [563, 193] width 914 height 318
click at [482, 335] on td "51226" at bounding box center [498, 332] width 81 height 14
click at [542, 326] on td "19927" at bounding box center [578, 332] width 81 height 14
click at [648, 332] on td "19124" at bounding box center [659, 332] width 81 height 14
click at [676, 329] on td "19124" at bounding box center [659, 332] width 81 height 14
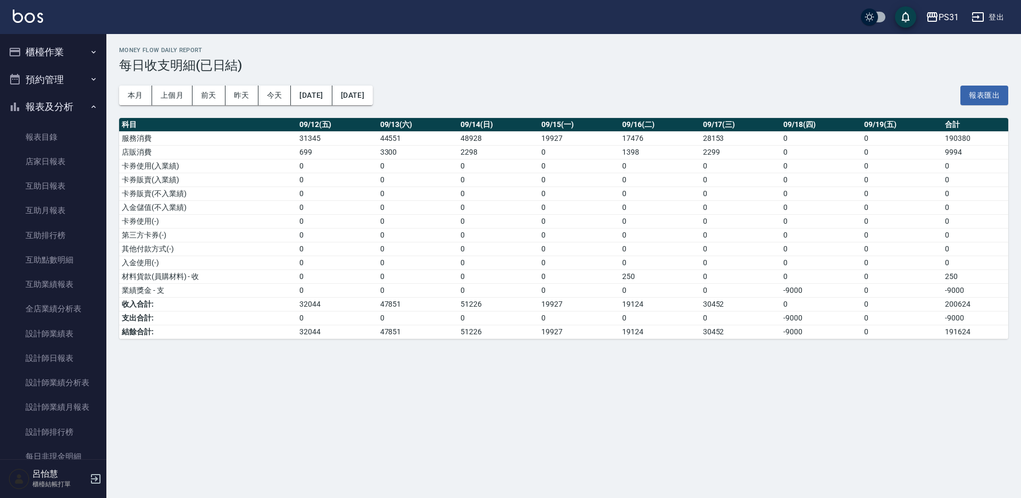
click at [31, 53] on button "櫃檯作業" at bounding box center [53, 52] width 98 height 28
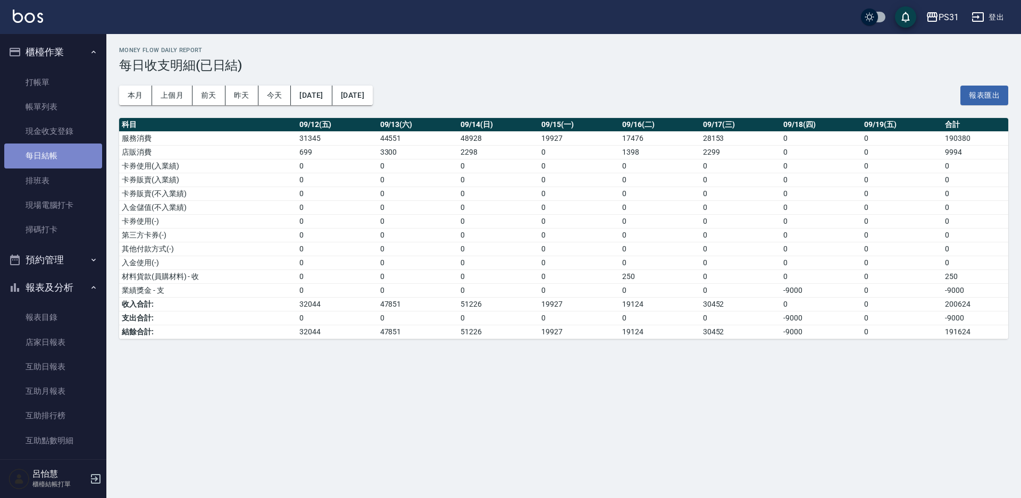
click at [87, 163] on link "每日結帳" at bounding box center [53, 156] width 98 height 24
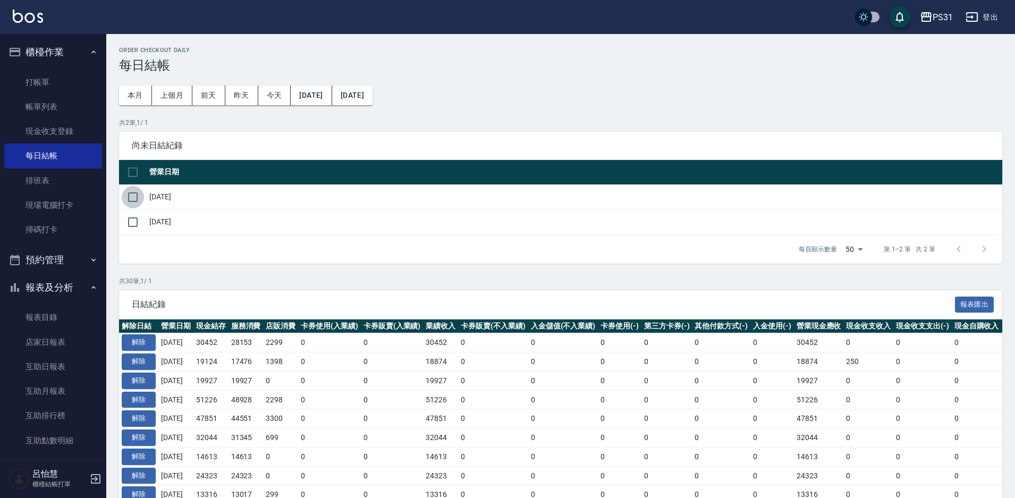
click at [138, 199] on input "checkbox" at bounding box center [133, 197] width 22 height 22
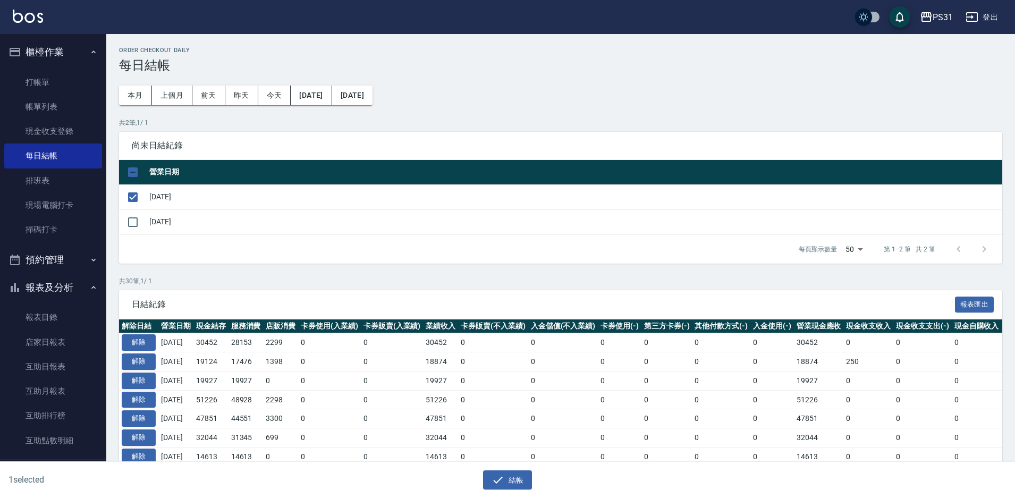
click at [513, 494] on div "1 selected 結帳" at bounding box center [507, 480] width 1015 height 37
click at [507, 476] on button "結帳" at bounding box center [507, 480] width 49 height 20
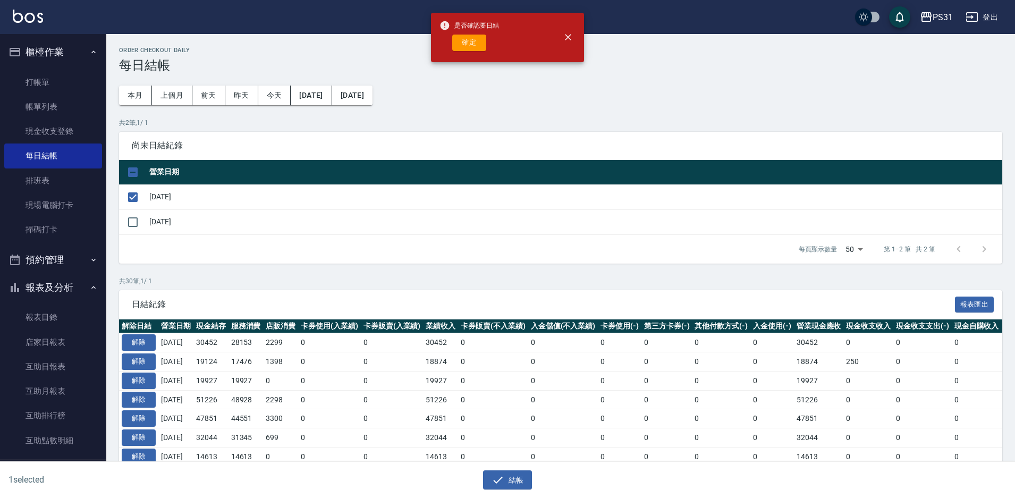
click at [460, 50] on button "確定" at bounding box center [469, 43] width 34 height 16
checkbox input "false"
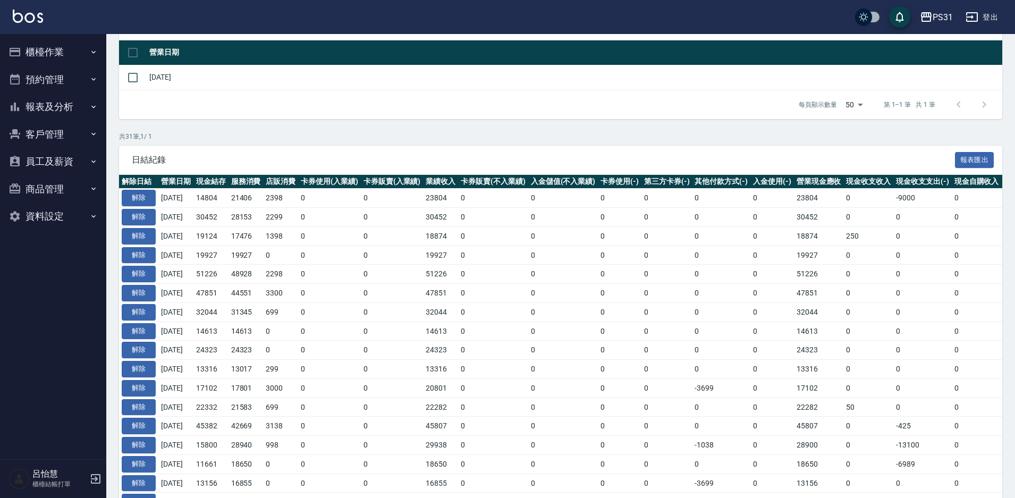
scroll to position [159, 0]
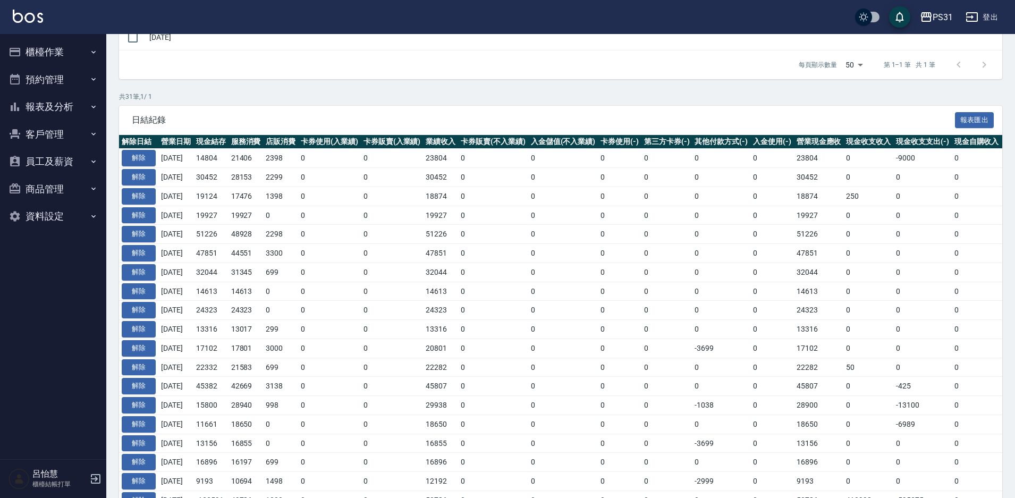
click at [50, 113] on button "報表及分析" at bounding box center [53, 107] width 98 height 28
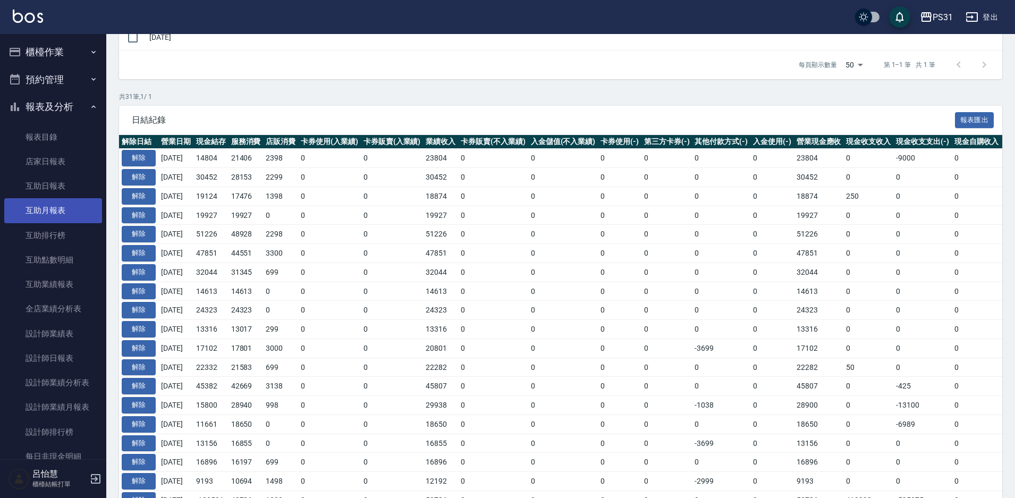
scroll to position [106, 0]
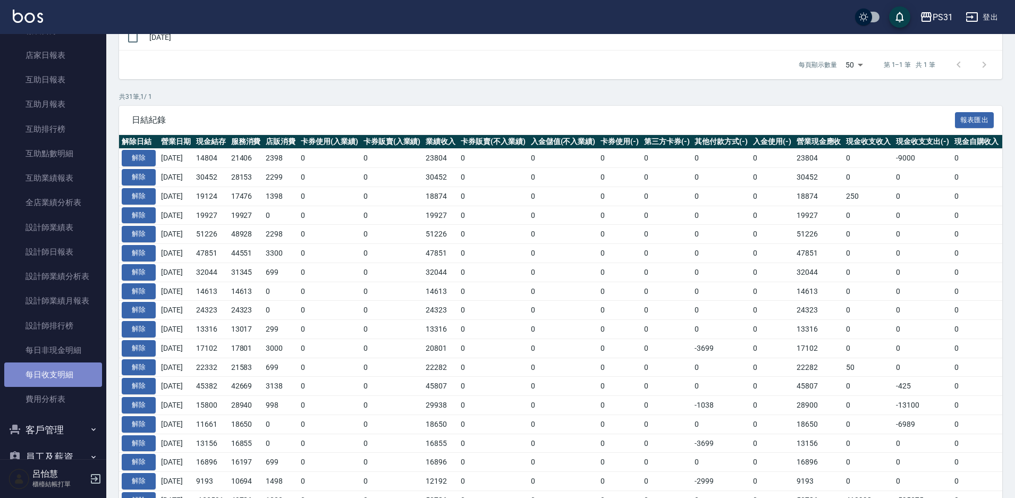
click at [69, 369] on link "每日收支明細" at bounding box center [53, 374] width 98 height 24
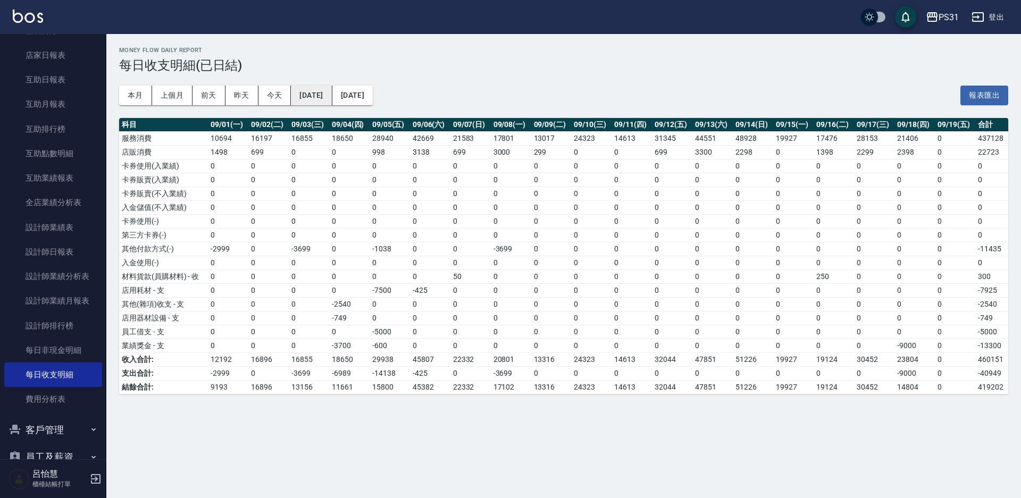
click at [312, 92] on button "2025/09/01" at bounding box center [311, 96] width 41 height 20
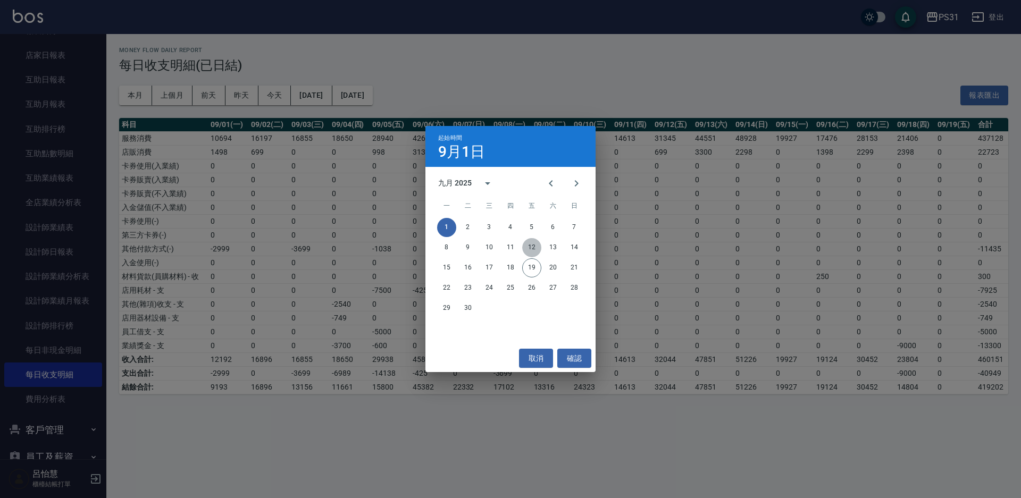
click at [533, 253] on button "12" at bounding box center [531, 247] width 19 height 19
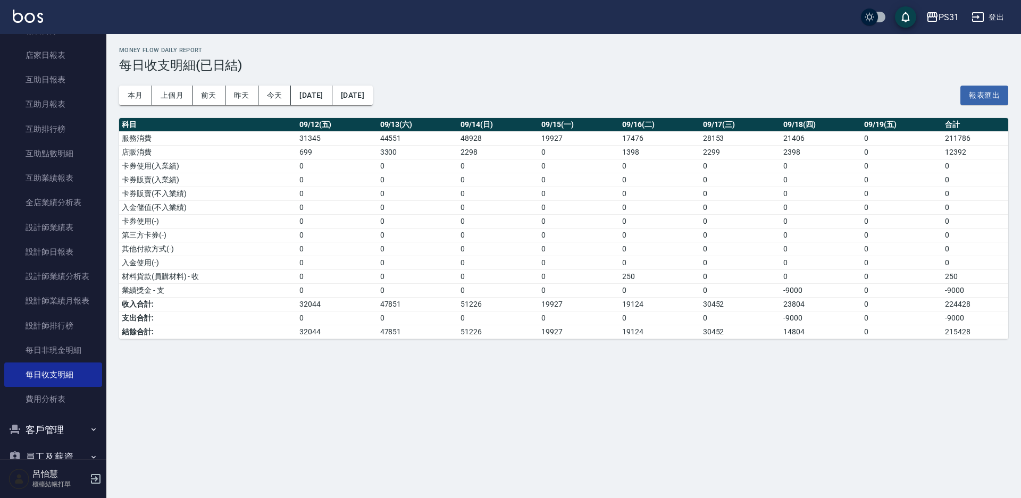
click at [803, 431] on div "Money Flow Daily Report 每日收支明細(已日結) 本月 上個月 前天 昨天 今天 2025/09/12 2025/09/19 報表匯出 …" at bounding box center [510, 249] width 1021 height 498
